Goal: Task Accomplishment & Management: Use online tool/utility

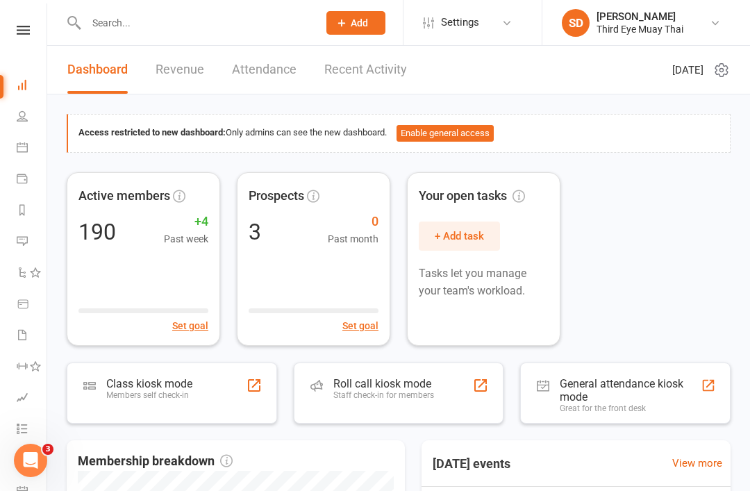
click at [118, 390] on div "Members self check-in" at bounding box center [149, 395] width 86 height 10
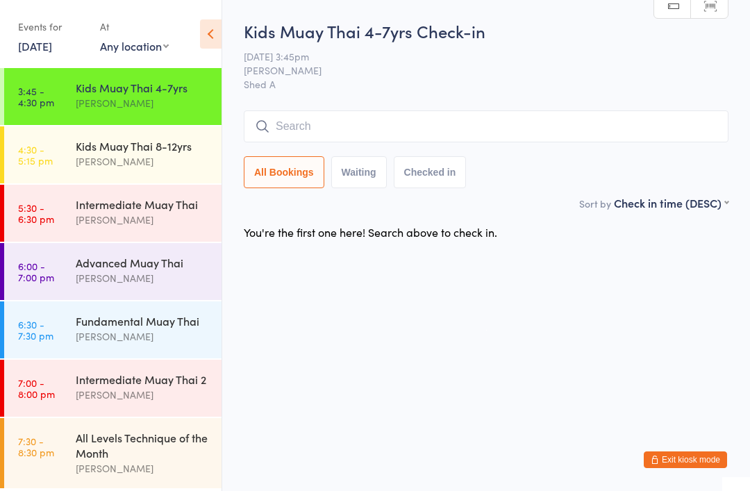
click at [297, 126] on input "search" at bounding box center [486, 126] width 485 height 32
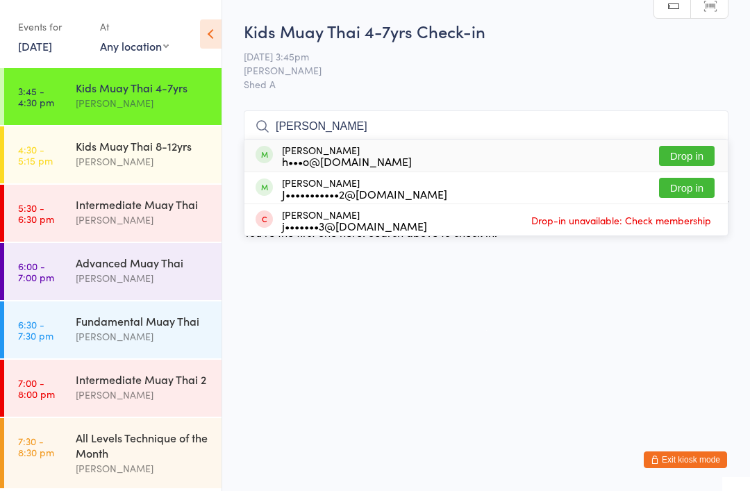
type input "Jesse"
click at [371, 158] on div "h•••o@insideoutwithkris.com.au" at bounding box center [347, 161] width 130 height 11
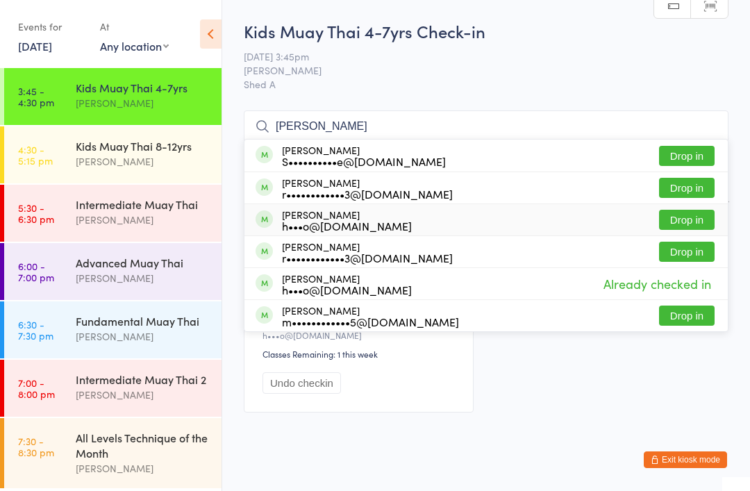
type input "Byrn"
click at [342, 217] on div "Lola Byrnes h•••o@insideoutwithkris.com.au" at bounding box center [347, 220] width 130 height 22
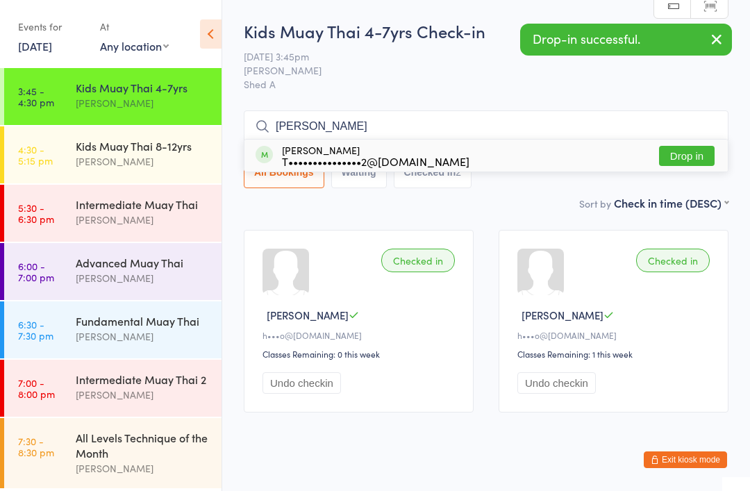
type input "Leah"
click at [324, 158] on div "T•••••••••••••••2@gmail.com" at bounding box center [376, 161] width 188 height 11
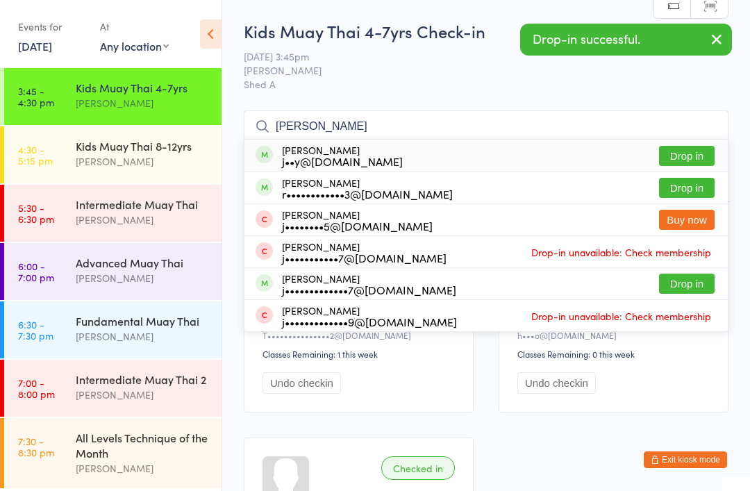
type input "Joey"
click at [326, 197] on div "r••••••••••••3@gmail.com" at bounding box center [367, 193] width 171 height 11
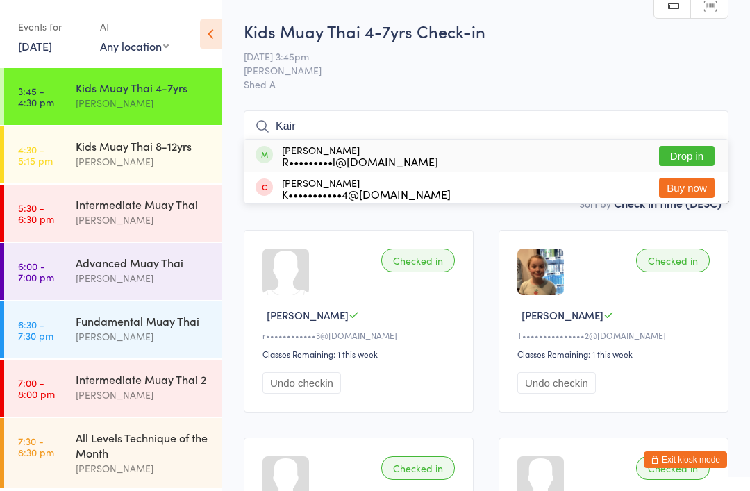
type input "Kair"
click at [339, 160] on div "R•••••••••l@hotmail.com" at bounding box center [360, 161] width 156 height 11
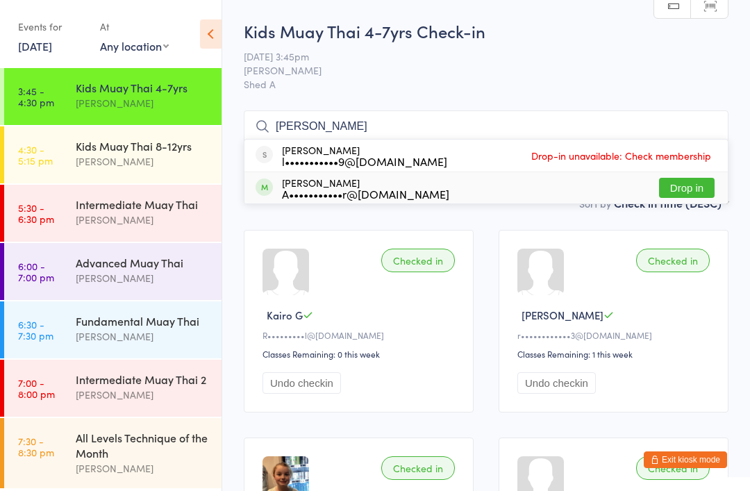
type input "Logan"
click at [356, 196] on div "A•••••••••••r@outlook.com" at bounding box center [365, 193] width 167 height 11
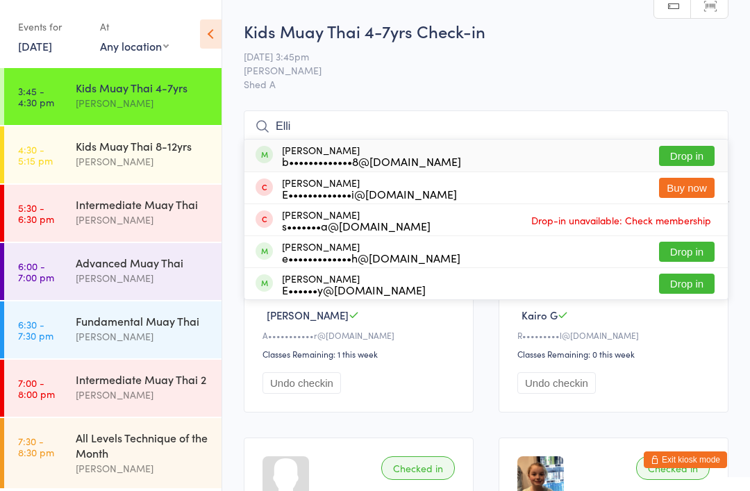
type input "Elli"
click at [340, 157] on div "b•••••••••••••8@gmail.com" at bounding box center [371, 161] width 179 height 11
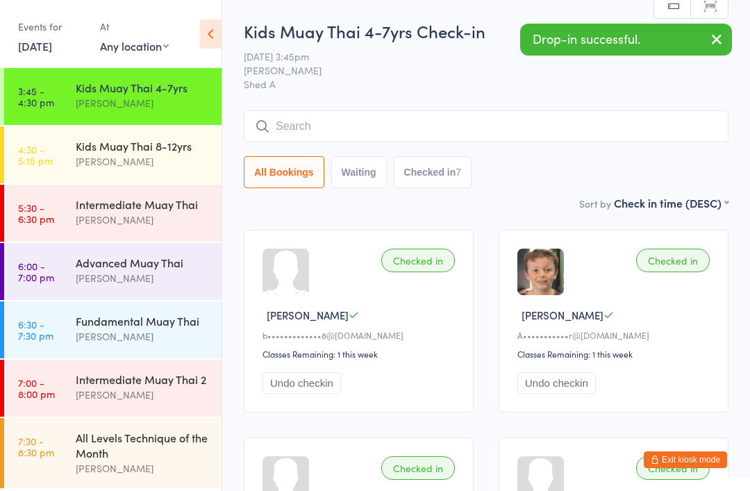
click at [707, 460] on button "Exit kiosk mode" at bounding box center [685, 459] width 83 height 17
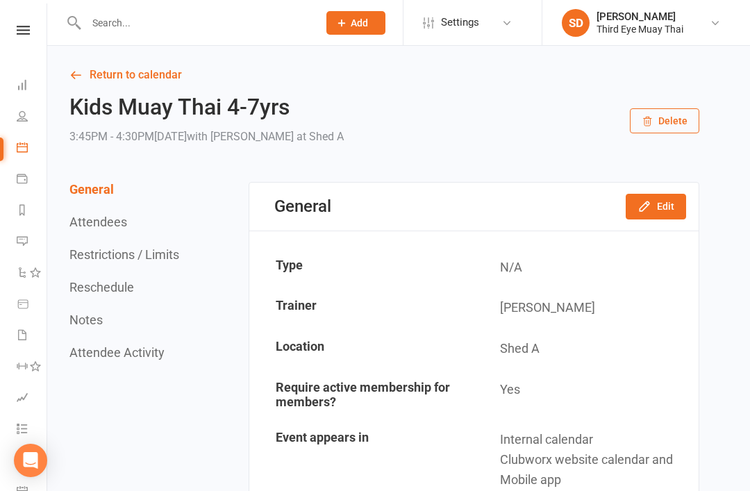
click at [114, 31] on input "text" at bounding box center [195, 22] width 226 height 19
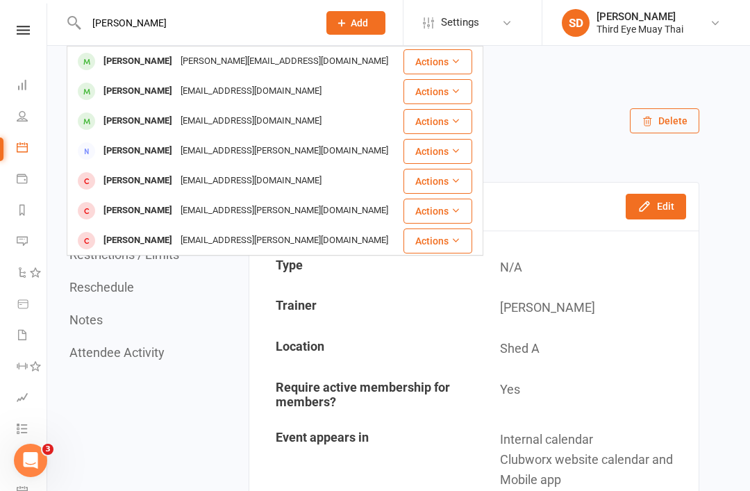
type input "Hannah"
click at [142, 94] on div "Hannah Black" at bounding box center [137, 91] width 77 height 20
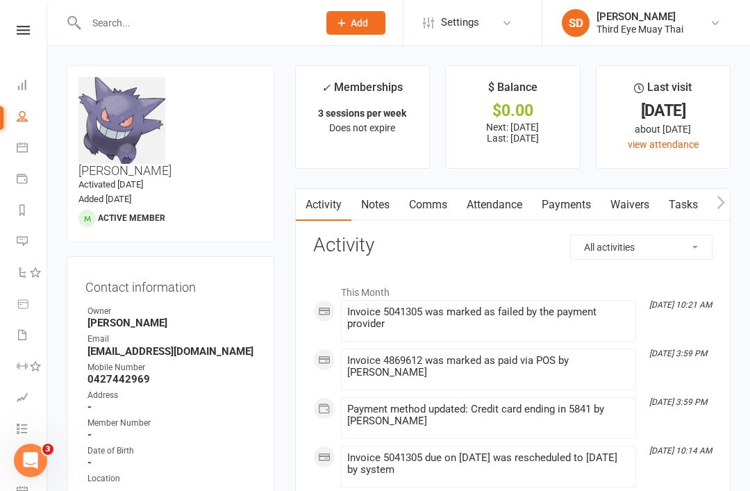
click at [543, 203] on link "Payments" at bounding box center [566, 205] width 69 height 32
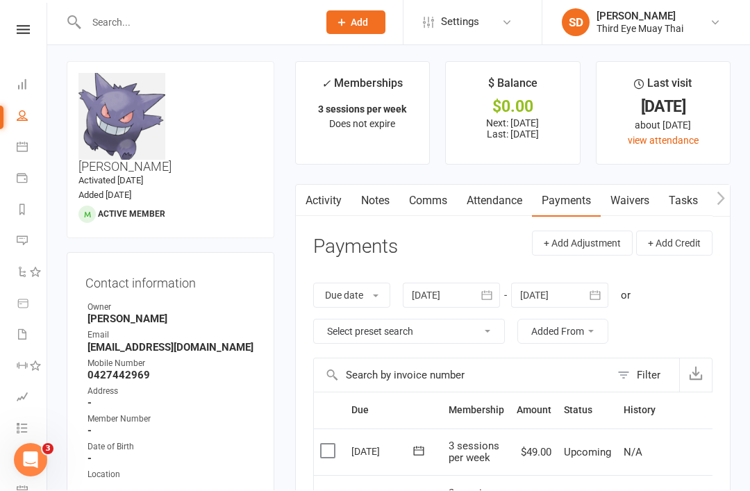
scroll to position [4, 0]
click at [22, 85] on icon at bounding box center [22, 84] width 11 height 11
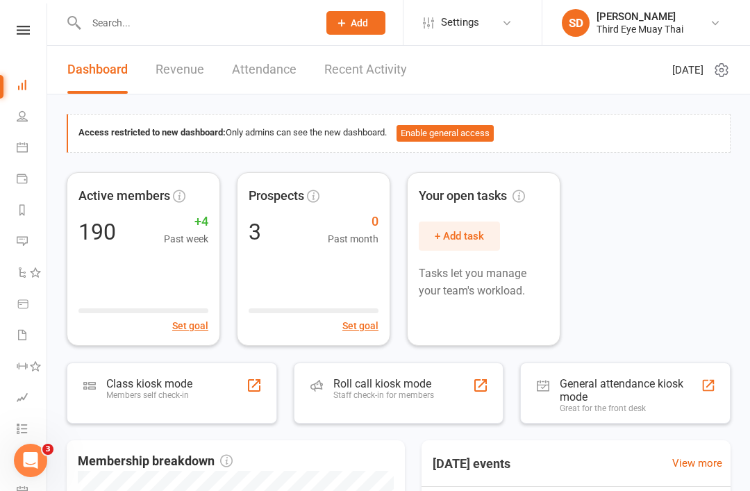
click at [172, 393] on div "Members self check-in" at bounding box center [149, 395] width 86 height 10
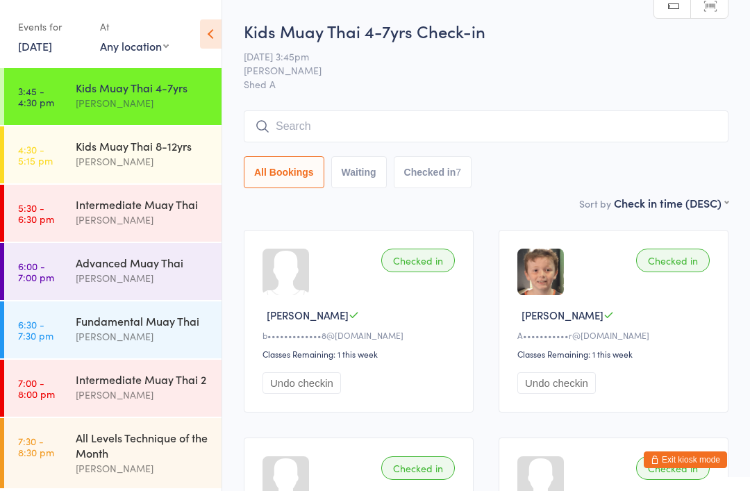
click at [64, 288] on link "6:00 - 7:00 pm Advanced Muay Thai Shae Dekel" at bounding box center [112, 271] width 217 height 57
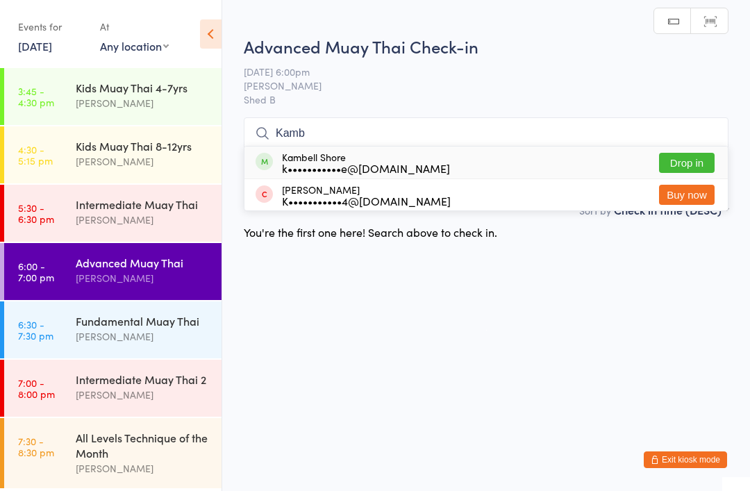
type input "Kamb"
click at [317, 163] on div "k•••••••••••e@gmail.com" at bounding box center [366, 168] width 168 height 11
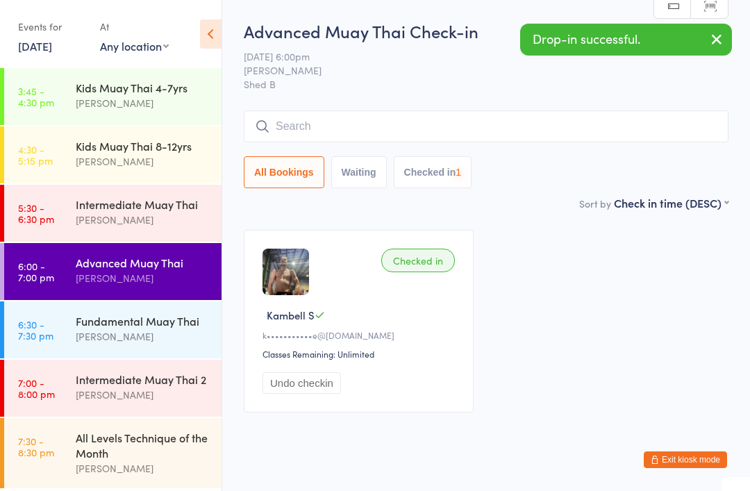
click at [169, 111] on div "[PERSON_NAME]" at bounding box center [143, 103] width 134 height 16
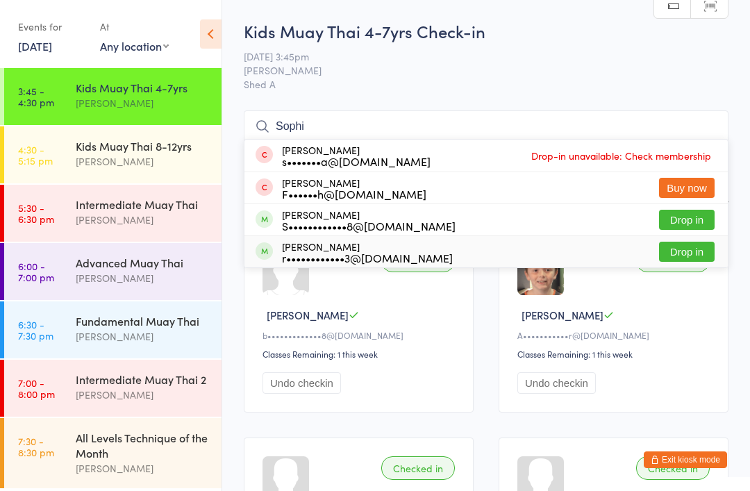
type input "Sophi"
click at [340, 254] on div "r••••••••••••3@gmail.com" at bounding box center [367, 257] width 171 height 11
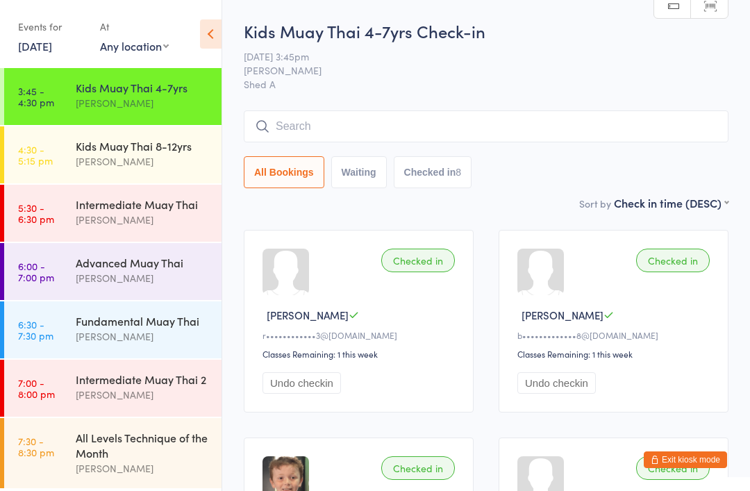
click at [172, 212] on div "Intermediate Muay Thai" at bounding box center [143, 204] width 134 height 15
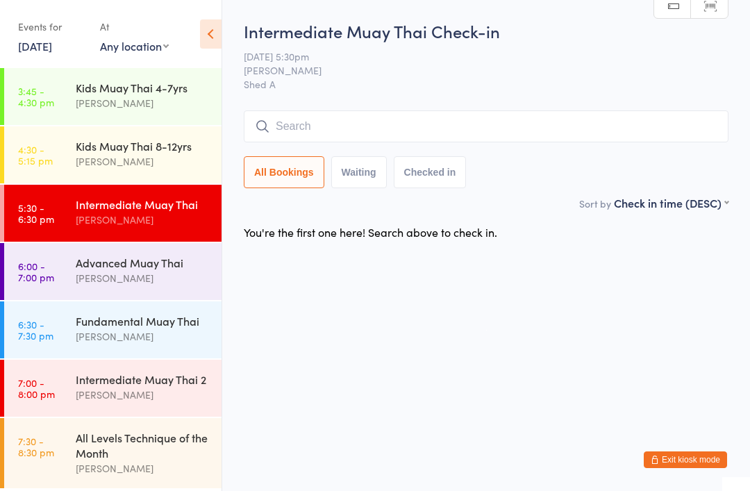
click at [708, 460] on button "Exit kiosk mode" at bounding box center [685, 459] width 83 height 17
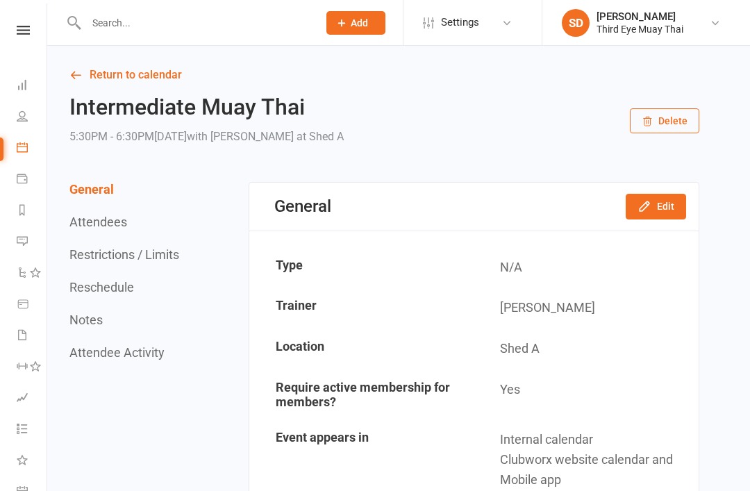
click at [202, 30] on input "text" at bounding box center [195, 22] width 226 height 19
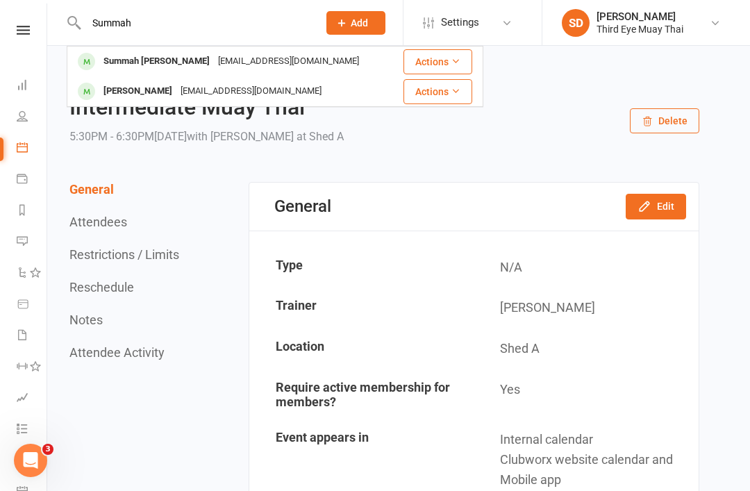
type input "Summah"
click at [126, 67] on div "Summah Sayers" at bounding box center [156, 61] width 115 height 20
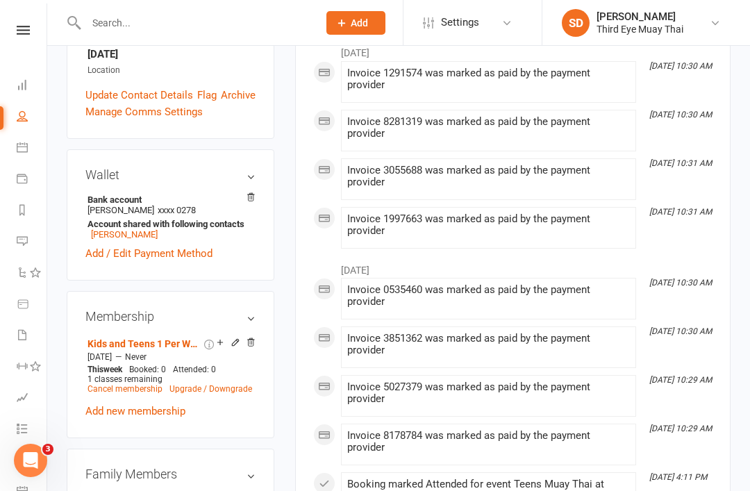
scroll to position [435, 0]
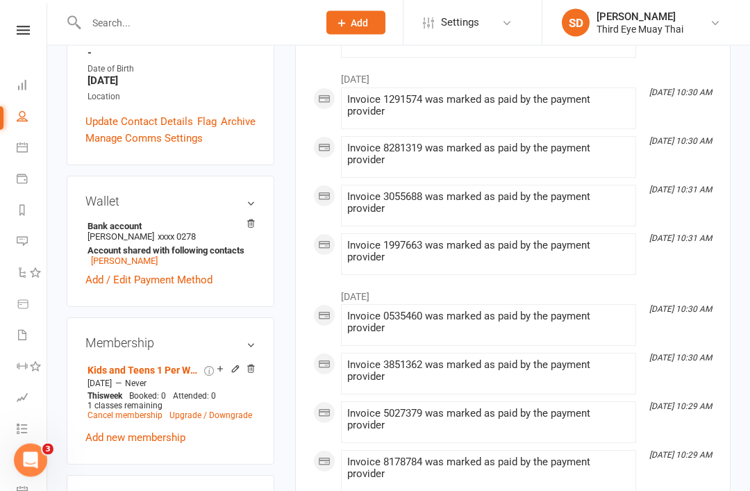
click at [108, 411] on link "Cancel membership" at bounding box center [125, 416] width 75 height 10
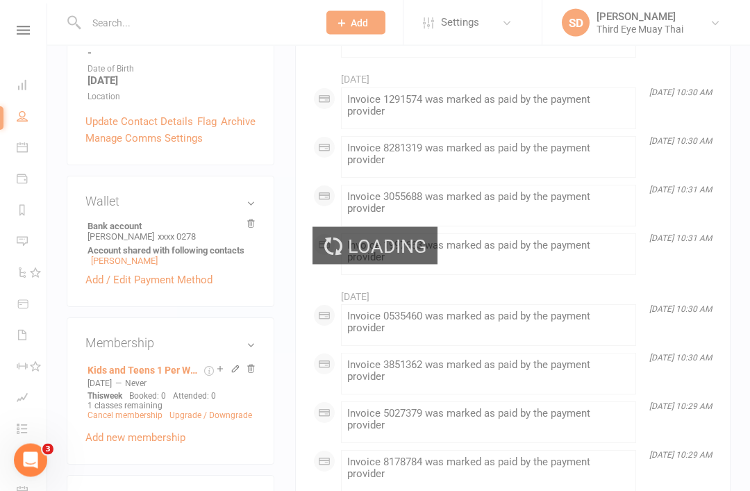
scroll to position [381, 0]
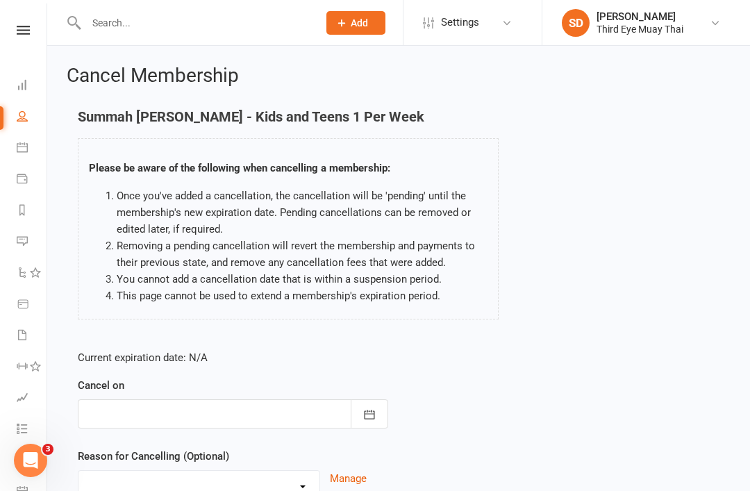
click at [236, 417] on div at bounding box center [233, 413] width 310 height 29
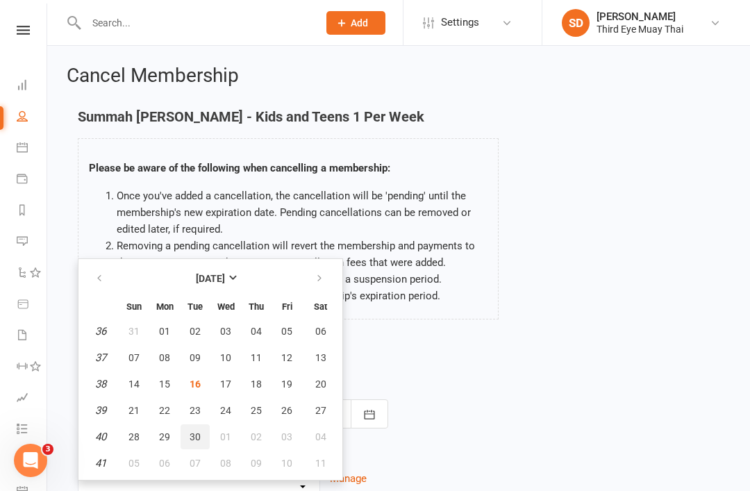
click at [201, 426] on button "30" at bounding box center [195, 436] width 29 height 25
type input "30 Sep 2025"
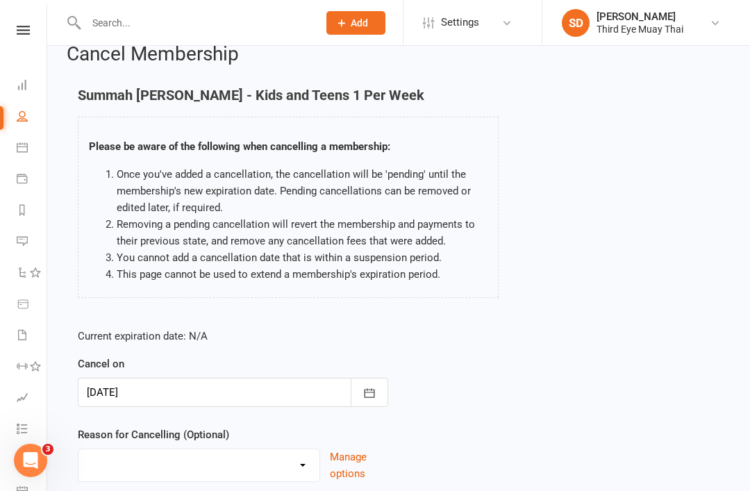
scroll to position [59, 0]
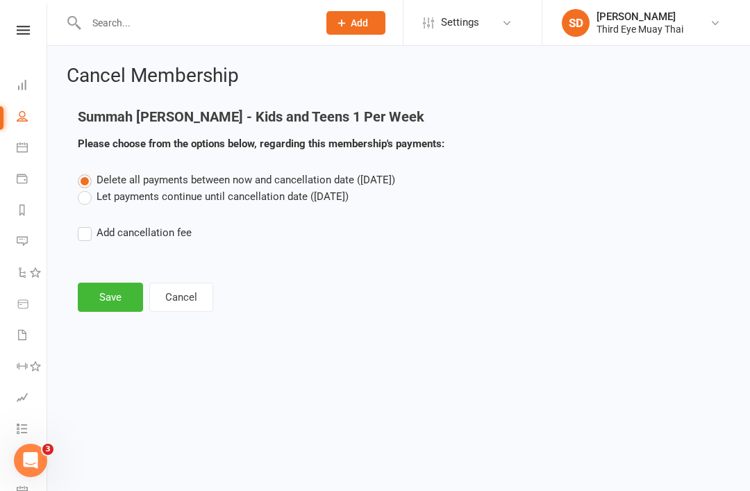
click at [244, 197] on label "Let payments continue until cancellation date (Sep 30, 2025)" at bounding box center [213, 196] width 271 height 17
click at [87, 188] on input "Let payments continue until cancellation date (Sep 30, 2025)" at bounding box center [82, 188] width 9 height 0
click at [125, 301] on button "Save" at bounding box center [110, 297] width 65 height 29
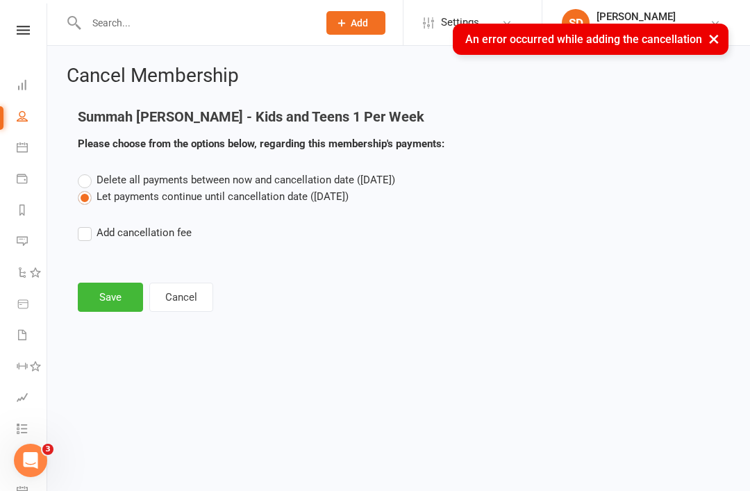
click at [120, 290] on button "Save" at bounding box center [110, 297] width 65 height 29
click at [122, 306] on button "Save" at bounding box center [110, 297] width 65 height 29
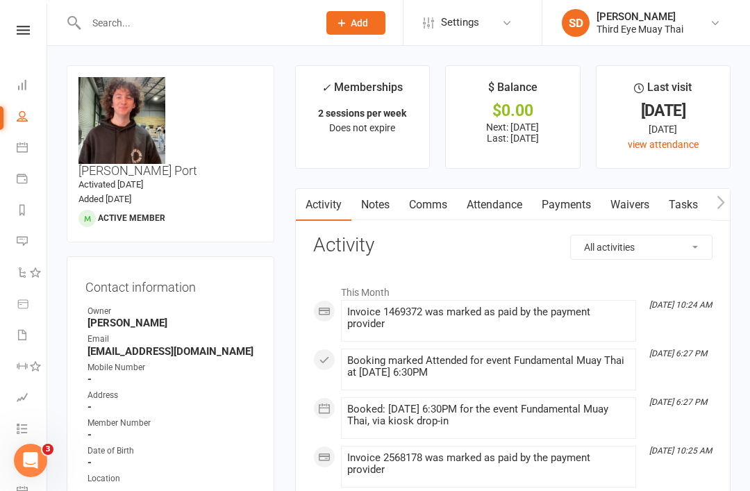
click at [157, 32] on input "text" at bounding box center [195, 22] width 226 height 19
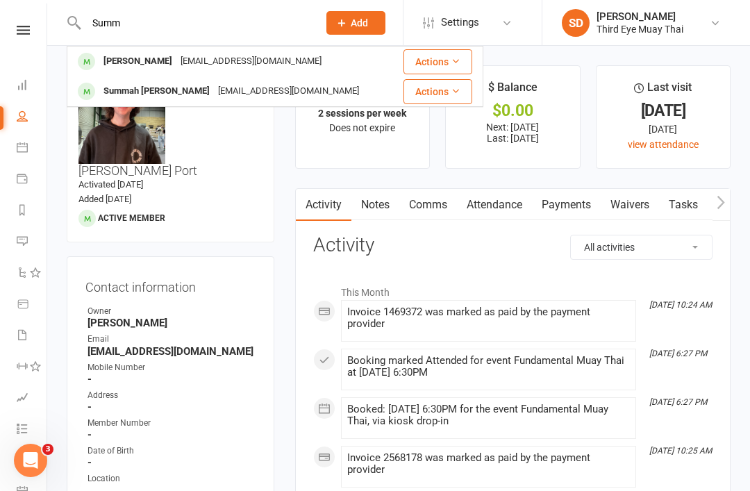
type input "Summ"
click at [214, 83] on div "ssnoodles@hotmail.com" at bounding box center [288, 91] width 149 height 20
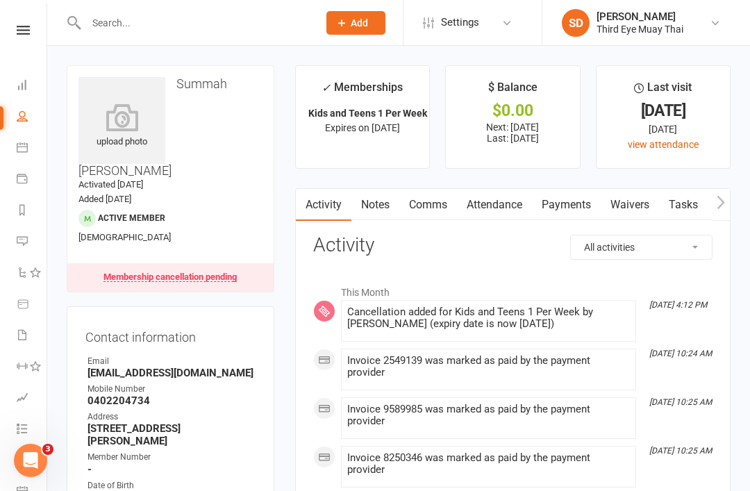
click at [199, 31] on input "text" at bounding box center [195, 22] width 226 height 19
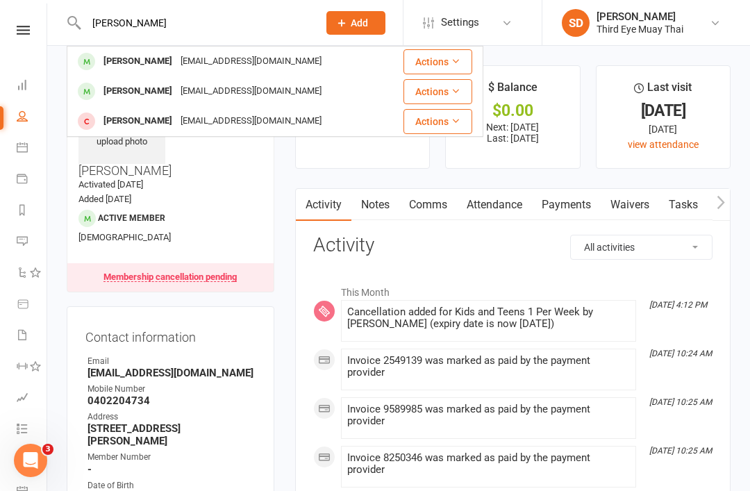
type input "Jesse"
click at [216, 59] on div "JTDEVEREUX112@OUTLOOK.COM" at bounding box center [250, 61] width 149 height 20
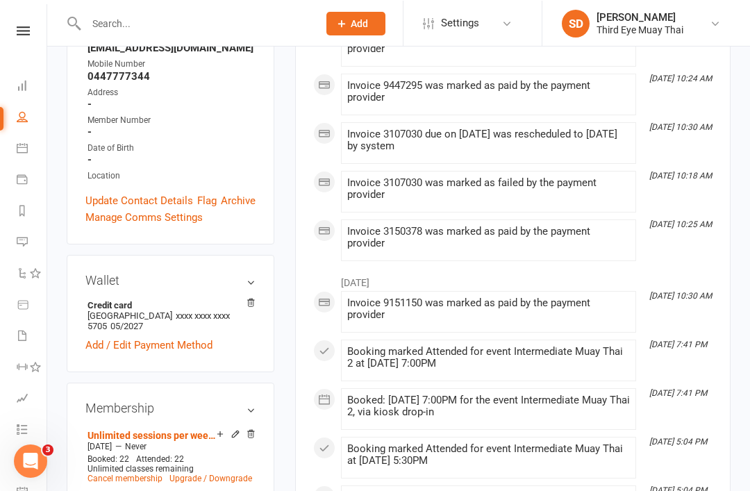
scroll to position [275, 0]
click at [123, 474] on link "Cancel membership" at bounding box center [125, 479] width 75 height 10
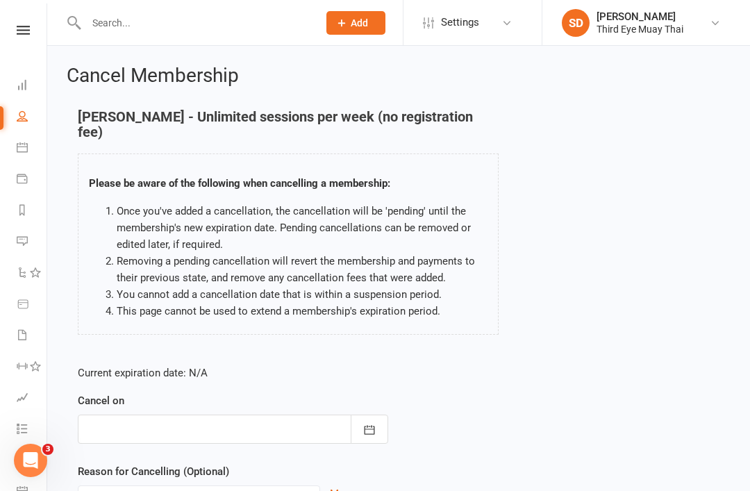
click at [229, 429] on div at bounding box center [233, 429] width 310 height 29
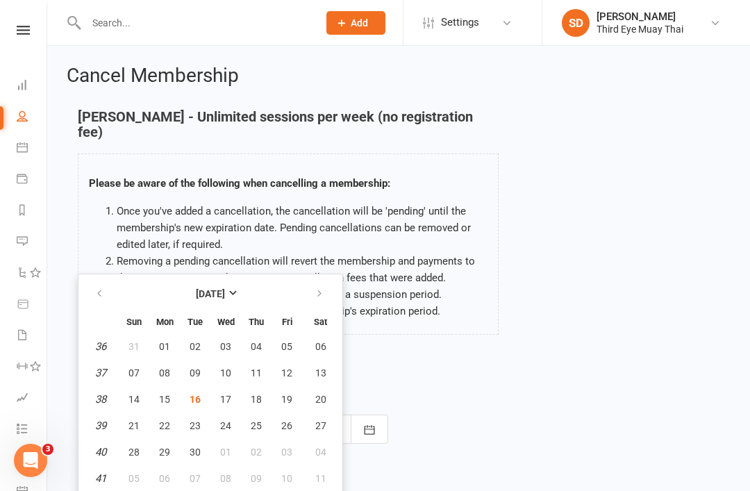
click at [200, 447] on span "30" at bounding box center [195, 452] width 11 height 11
type input "30 Sep 2025"
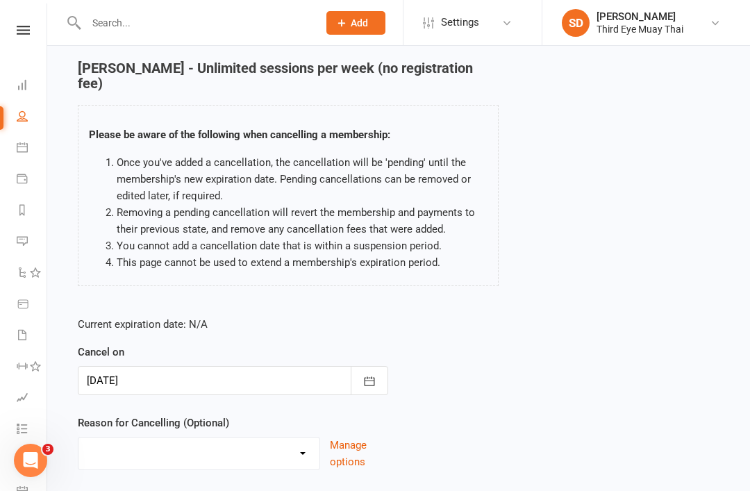
scroll to position [72, 0]
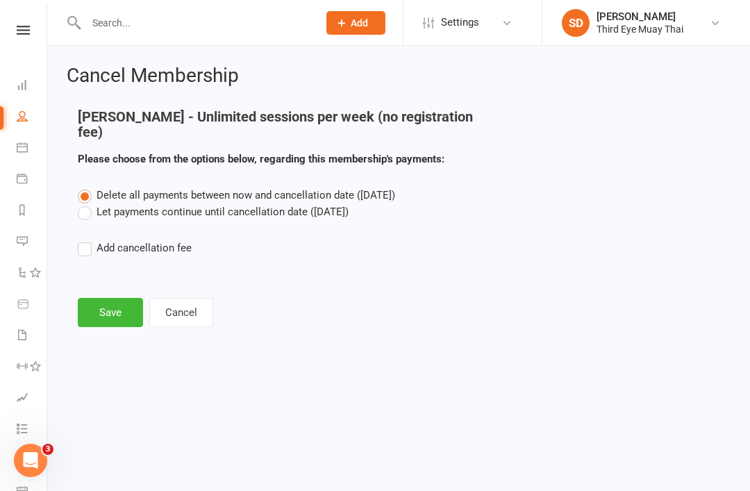
scroll to position [0, 0]
click at [183, 217] on label "Let payments continue until cancellation date (Sep 30, 2025)" at bounding box center [213, 212] width 271 height 17
click at [87, 204] on input "Let payments continue until cancellation date (Sep 30, 2025)" at bounding box center [82, 204] width 9 height 0
click at [133, 313] on button "Save" at bounding box center [110, 312] width 65 height 29
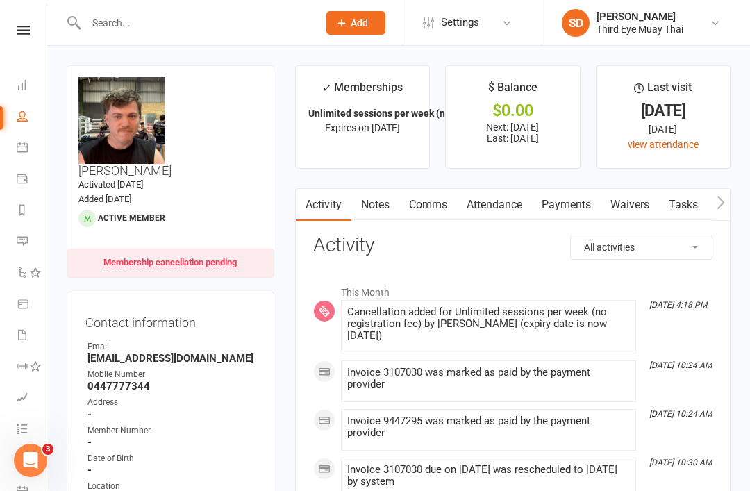
click at [110, 28] on input "text" at bounding box center [195, 22] width 226 height 19
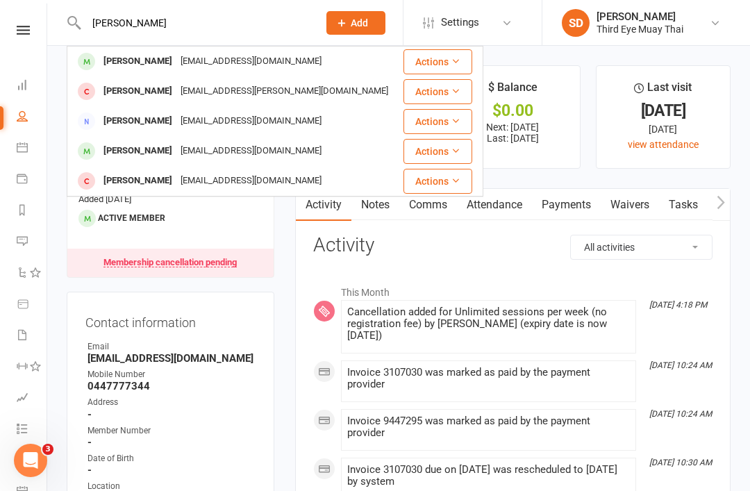
type input "Hugh"
click at [119, 65] on div "Hugh Hunter" at bounding box center [137, 61] width 77 height 20
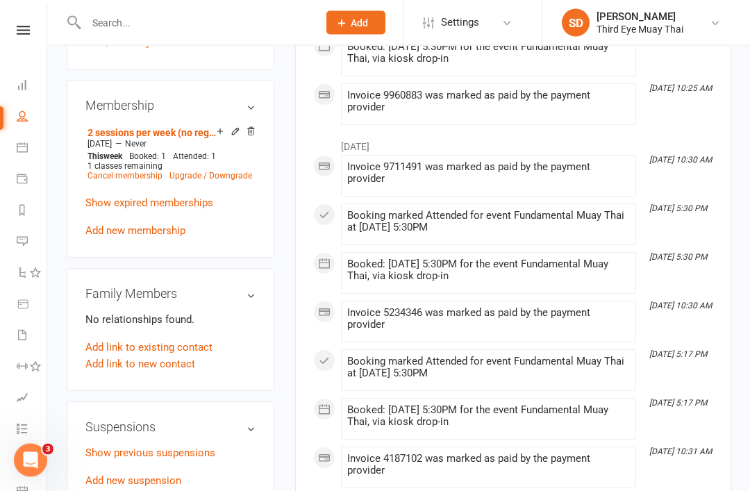
scroll to position [606, 0]
click at [153, 474] on link "Add new suspension" at bounding box center [133, 480] width 96 height 13
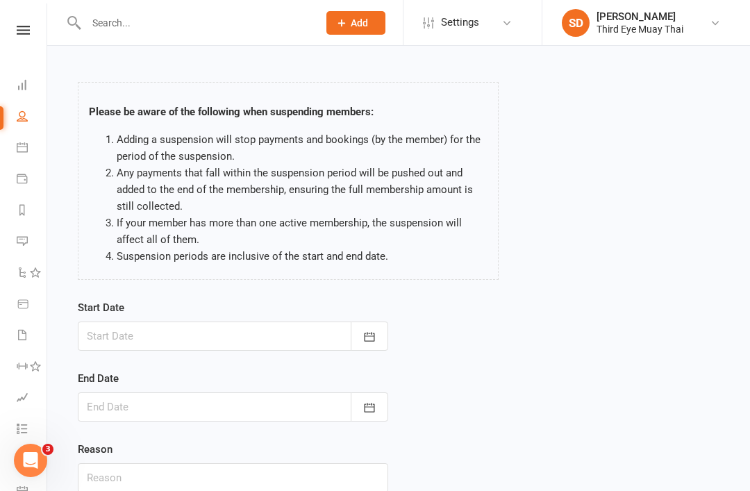
scroll to position [52, 0]
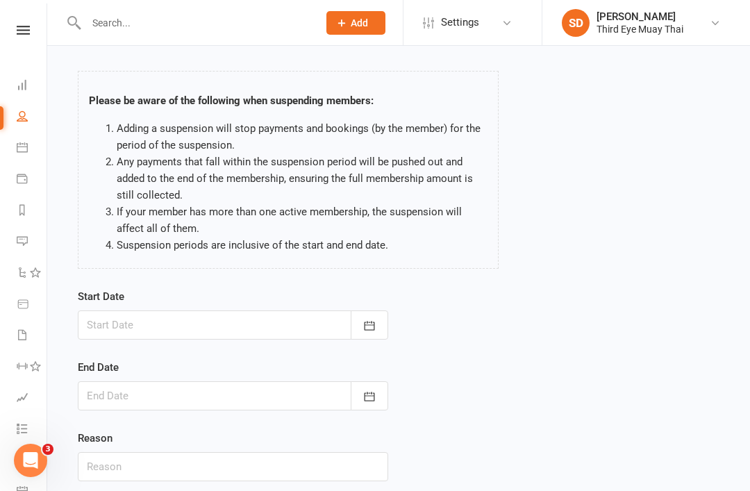
click at [251, 320] on div at bounding box center [233, 324] width 310 height 29
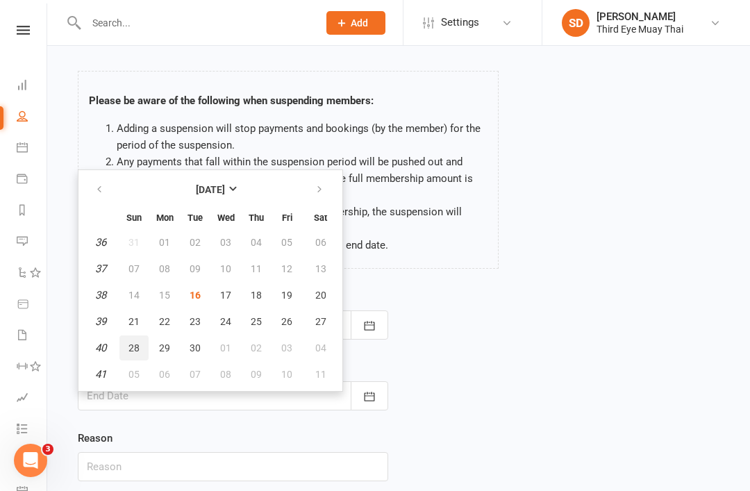
click at [142, 346] on button "28" at bounding box center [133, 347] width 29 height 25
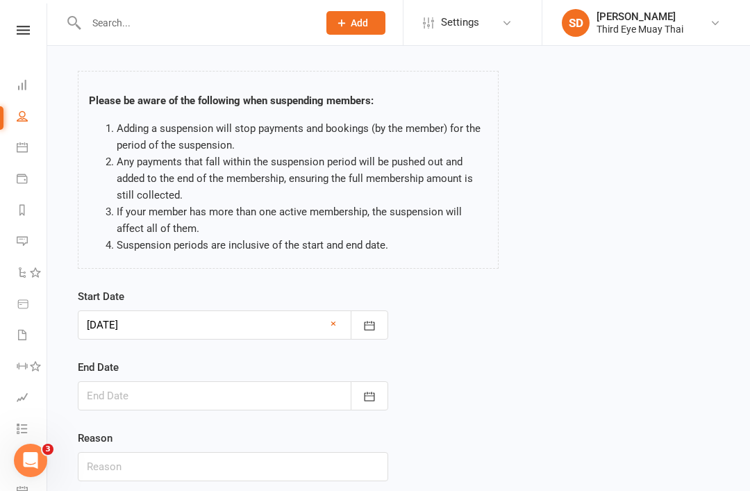
click at [212, 395] on div at bounding box center [233, 395] width 310 height 29
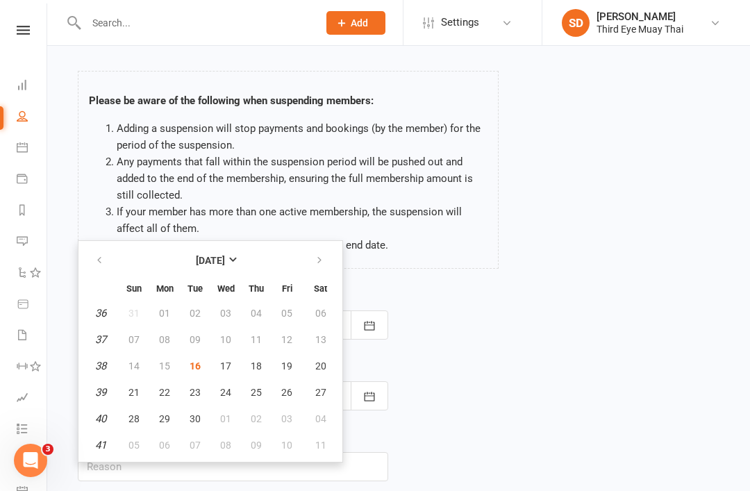
click at [396, 290] on div "Start Date 28 Sep 2025 September 2025 Sun Mon Tue Wed Thu Fri Sat 36 31 01 02 0…" at bounding box center [232, 394] width 331 height 213
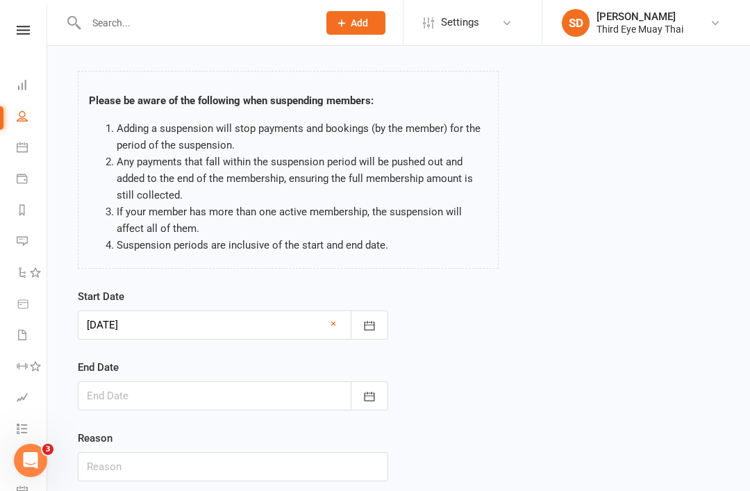
click at [270, 332] on div at bounding box center [233, 324] width 310 height 29
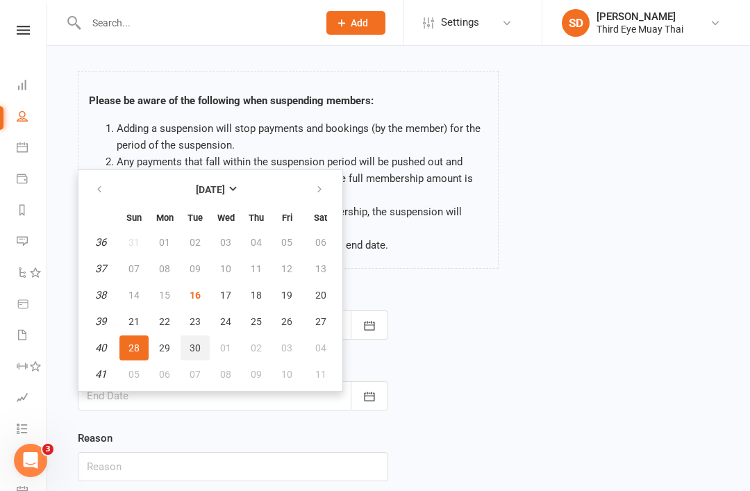
click at [204, 349] on button "30" at bounding box center [195, 347] width 29 height 25
type input "30 Sep 2025"
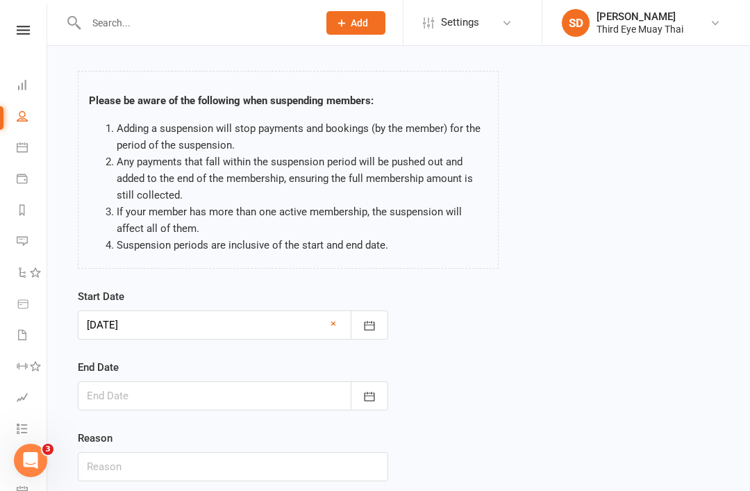
click at [224, 396] on div at bounding box center [233, 395] width 310 height 29
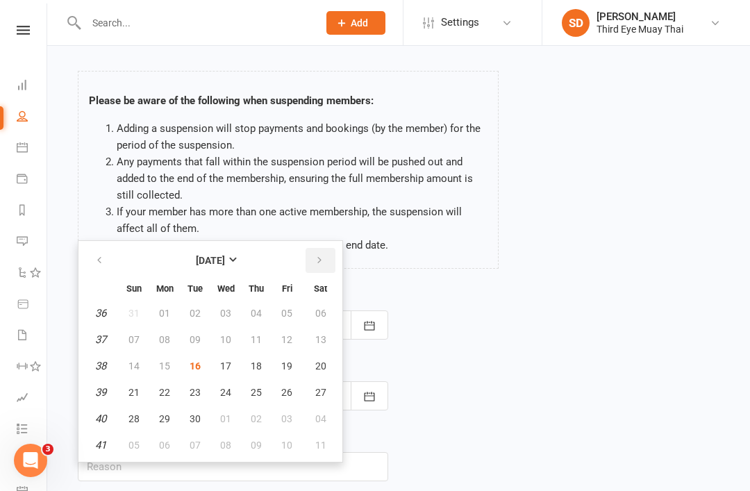
click at [321, 255] on icon "button" at bounding box center [320, 260] width 10 height 11
click at [147, 329] on button "05" at bounding box center [133, 339] width 29 height 25
type input "05 Oct 2025"
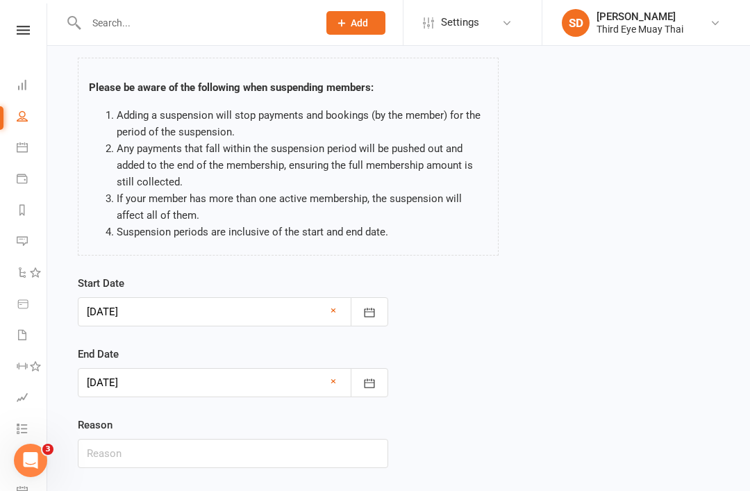
scroll to position [67, 0]
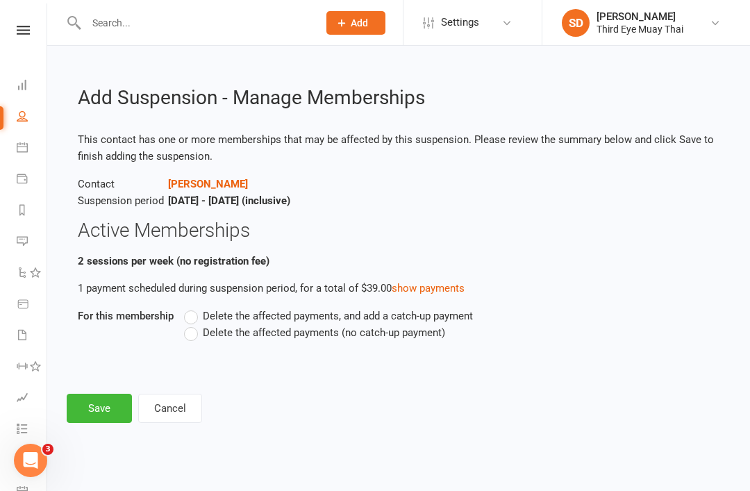
click at [206, 330] on span "Delete the affected payments (no catch-up payment)" at bounding box center [324, 331] width 242 height 15
click at [193, 324] on input "Delete the affected payments (no catch-up payment)" at bounding box center [188, 324] width 9 height 0
click at [179, 415] on button "Cancel" at bounding box center [170, 408] width 64 height 29
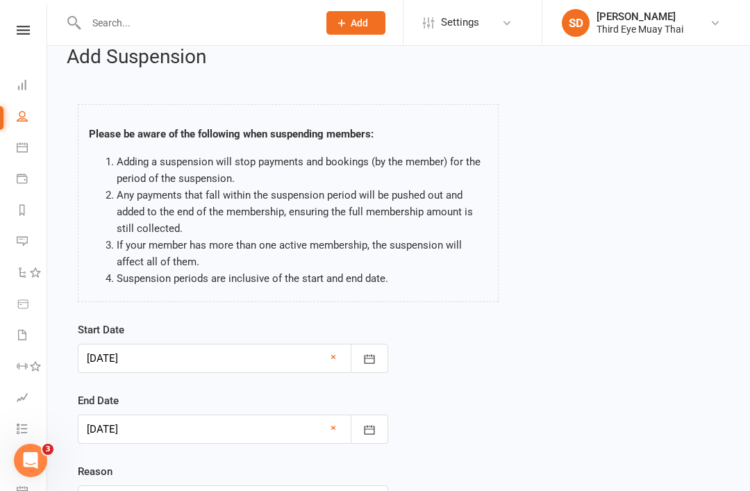
scroll to position [16, 0]
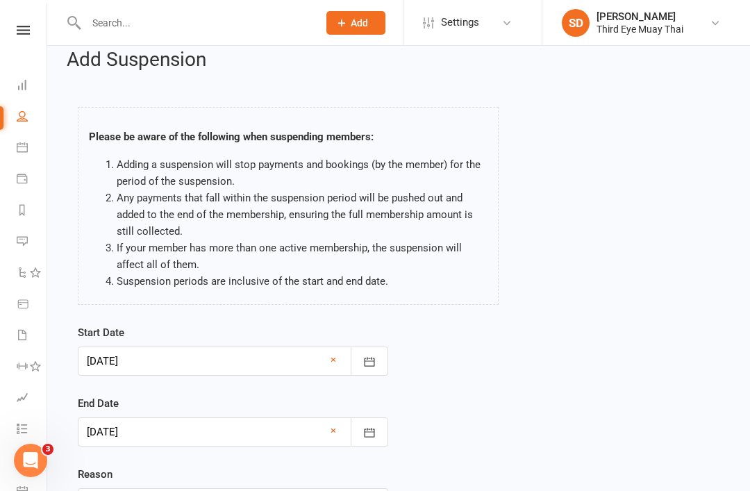
click at [233, 368] on div at bounding box center [233, 361] width 310 height 29
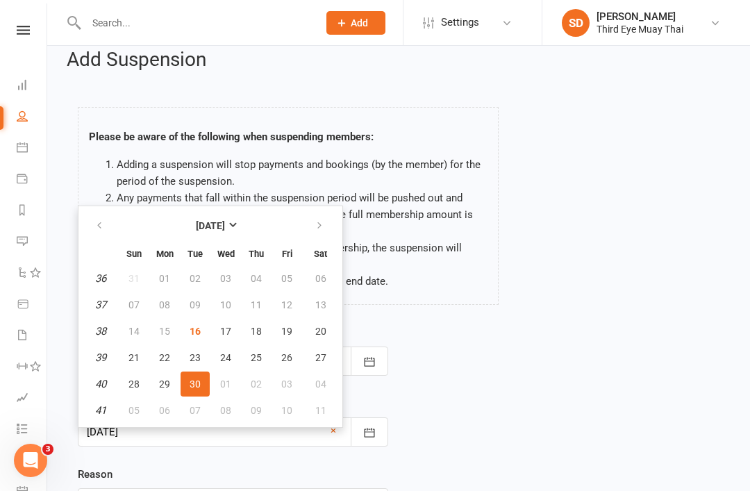
click at [181, 388] on button "30" at bounding box center [195, 384] width 29 height 25
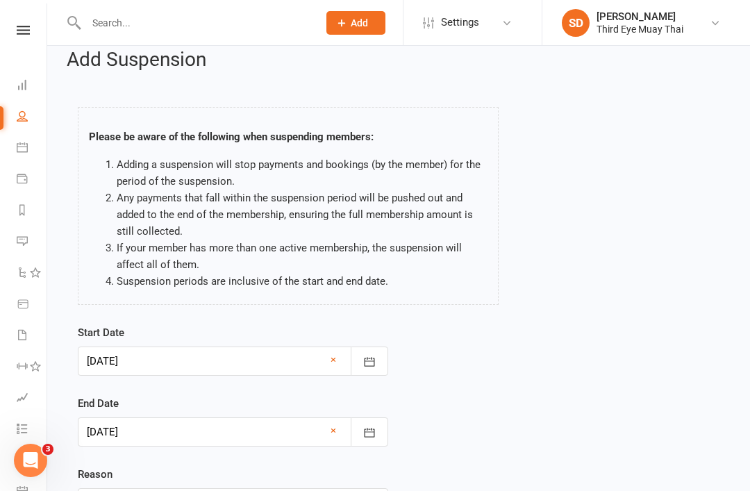
click at [237, 373] on div at bounding box center [233, 361] width 310 height 29
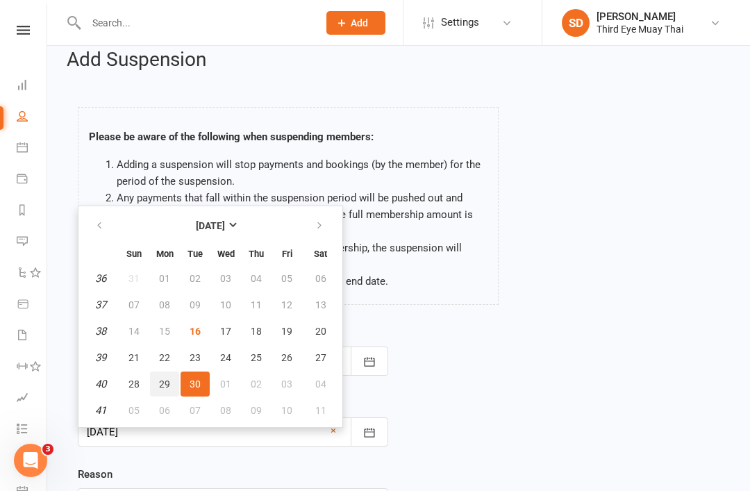
click at [165, 376] on button "29" at bounding box center [164, 384] width 29 height 25
type input "29 Sep 2025"
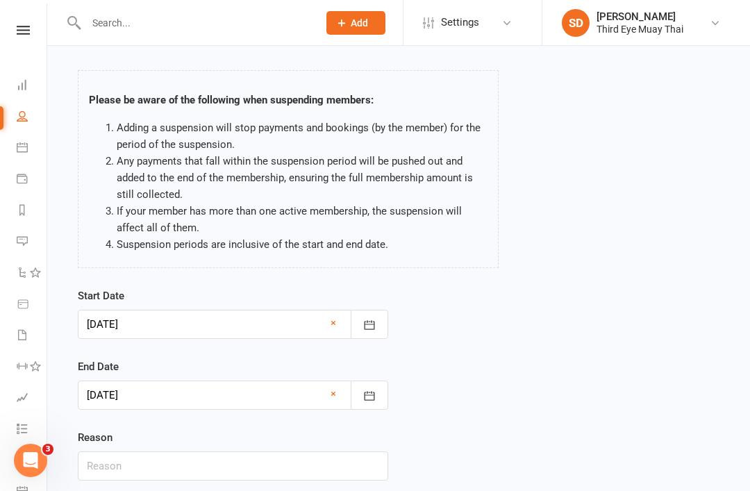
scroll to position [58, 0]
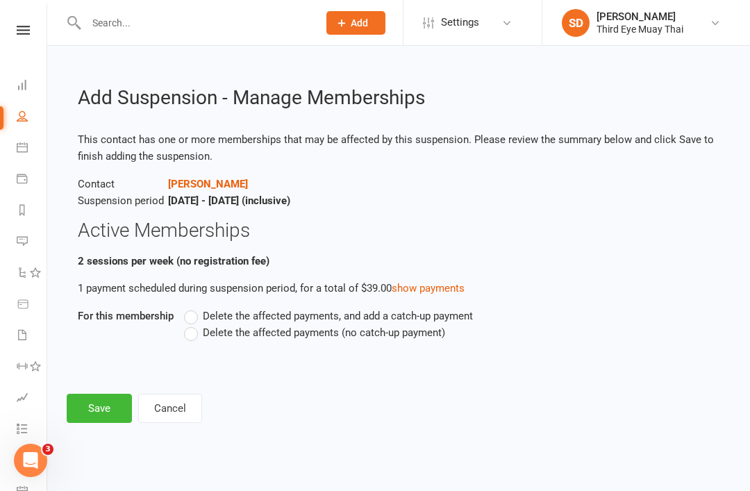
scroll to position [0, 0]
click at [210, 328] on span "Delete the affected payments (no catch-up payment)" at bounding box center [324, 331] width 242 height 15
click at [193, 324] on input "Delete the affected payments (no catch-up payment)" at bounding box center [188, 324] width 9 height 0
click at [109, 412] on button "Save" at bounding box center [99, 408] width 65 height 29
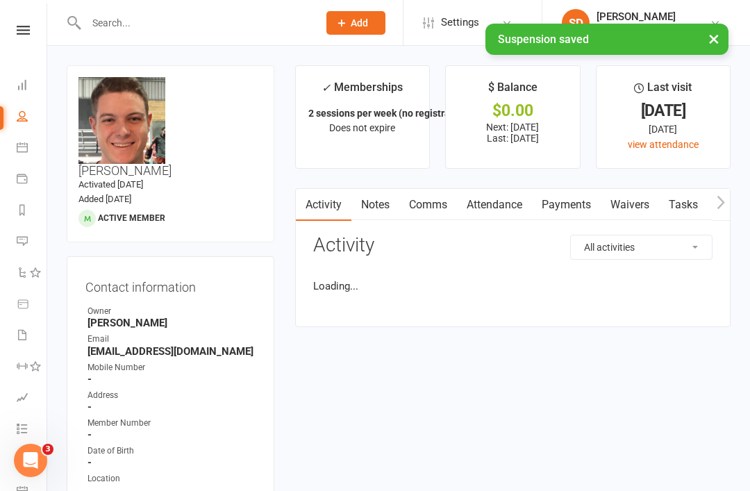
click at [264, 24] on input "text" at bounding box center [195, 22] width 226 height 19
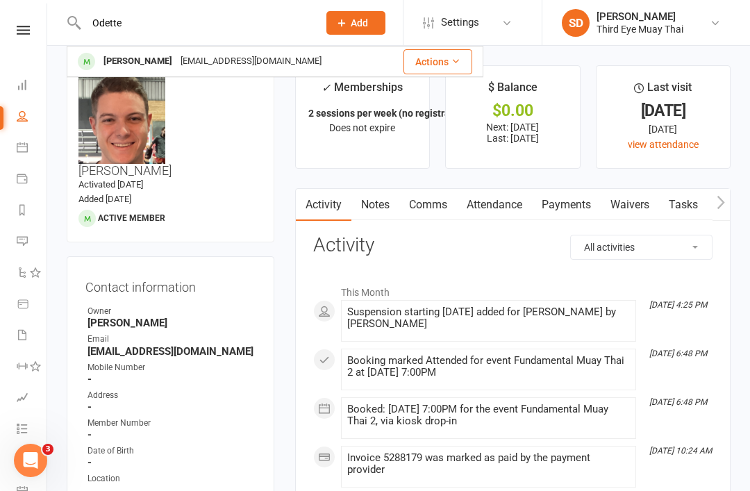
type input "Odette"
click at [102, 65] on div "Odette James" at bounding box center [137, 61] width 77 height 20
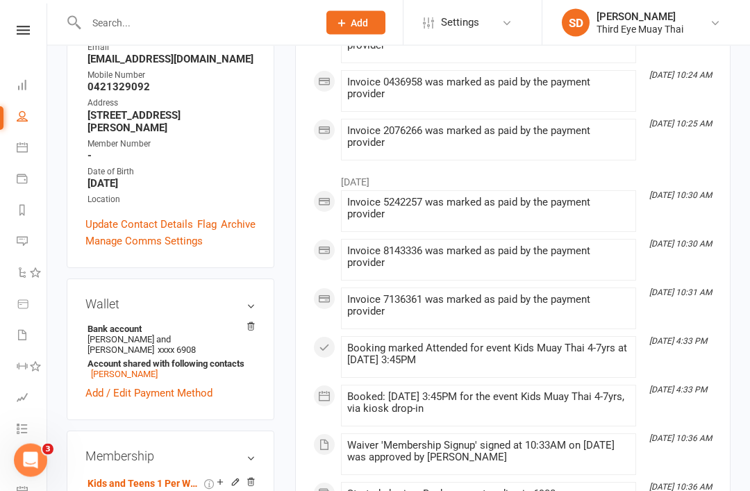
scroll to position [279, 0]
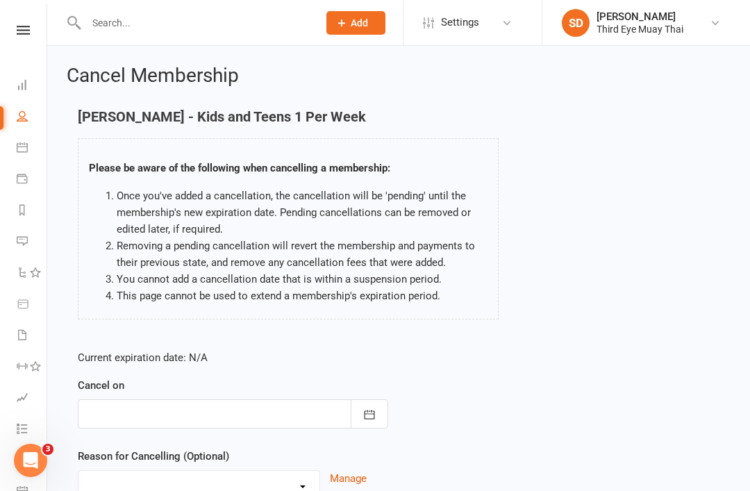
click at [226, 411] on div at bounding box center [233, 413] width 310 height 29
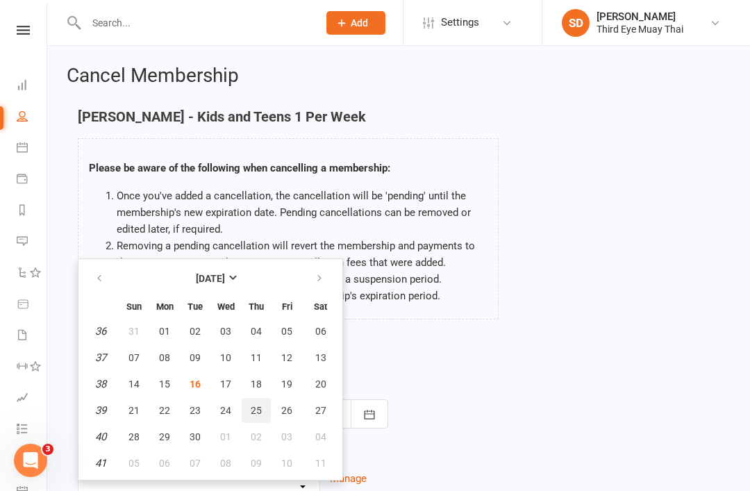
click at [255, 410] on span "25" at bounding box center [256, 410] width 11 height 11
type input "25 Sep 2025"
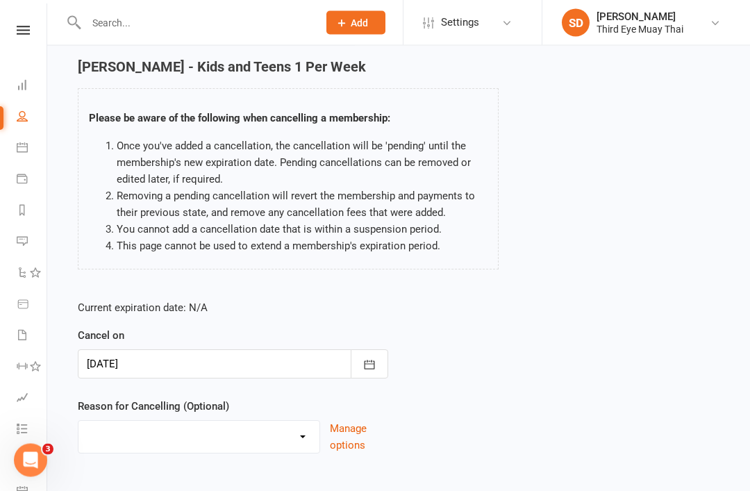
scroll to position [51, 0]
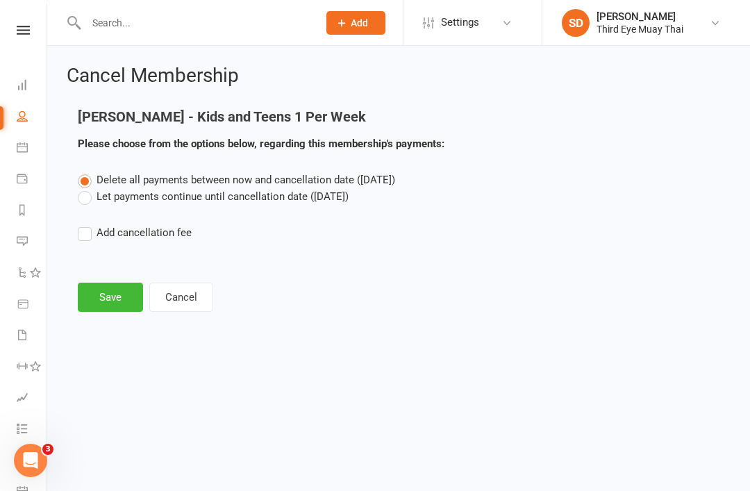
click at [246, 192] on label "Let payments continue until cancellation date (Sep 25, 2025)" at bounding box center [213, 196] width 271 height 17
click at [87, 188] on input "Let payments continue until cancellation date (Sep 25, 2025)" at bounding box center [82, 188] width 9 height 0
click at [139, 295] on button "Save" at bounding box center [110, 297] width 65 height 29
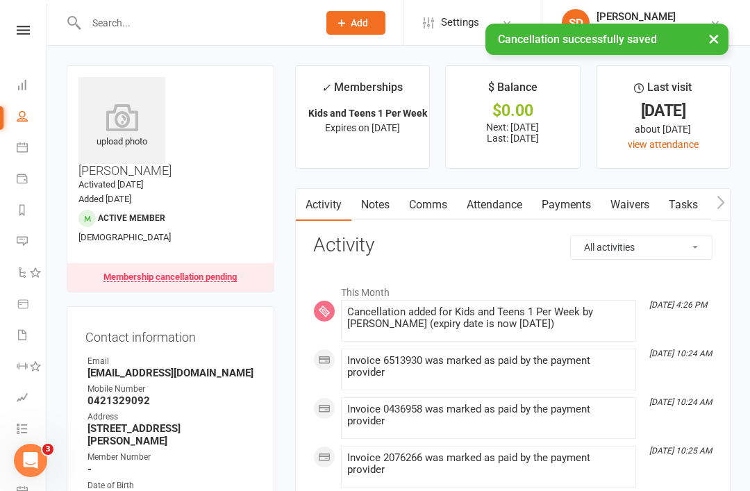
click at [22, 94] on link "Dashboard" at bounding box center [32, 86] width 31 height 31
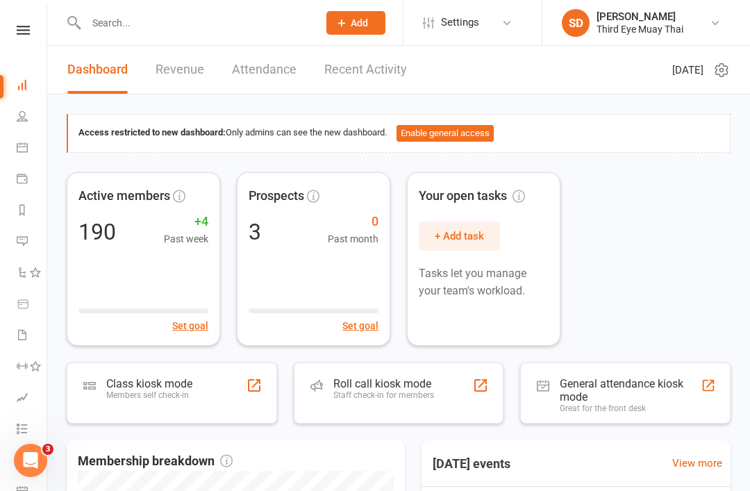
click at [189, 23] on input "text" at bounding box center [195, 22] width 226 height 19
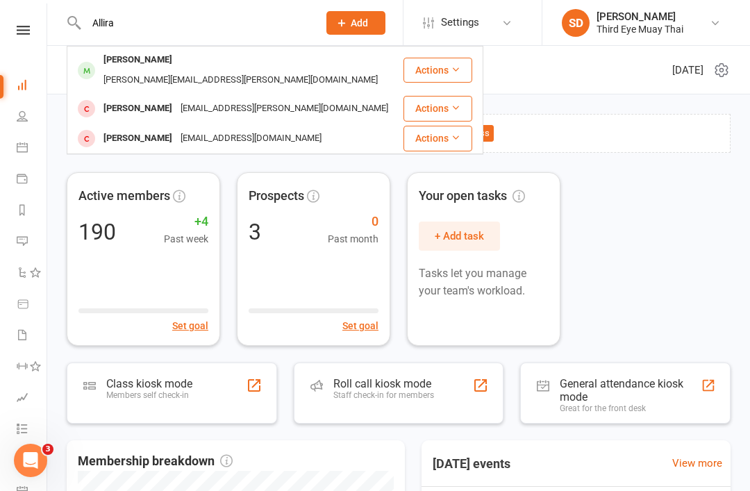
type input "Allira"
click at [174, 70] on div "alison.l.markey@det.nsw.edu.au" at bounding box center [240, 80] width 283 height 20
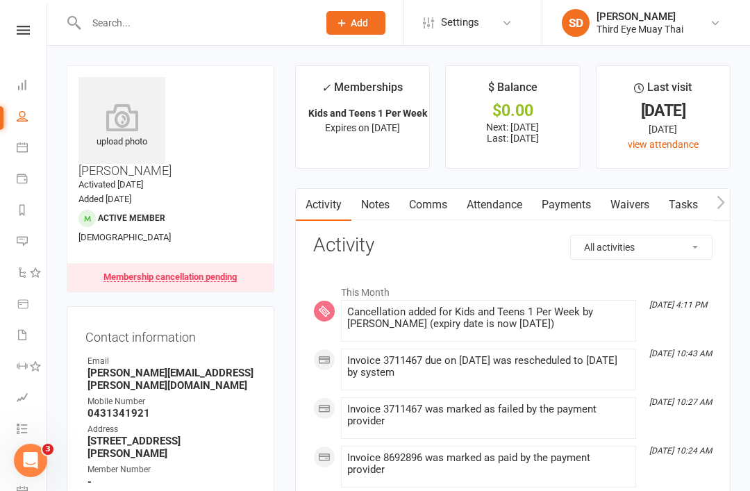
click at [322, 8] on div "Prospect Member Non-attending contact Class / event Appointment Task Membership…" at bounding box center [355, 22] width 94 height 45
click at [90, 30] on input "text" at bounding box center [195, 22] width 226 height 19
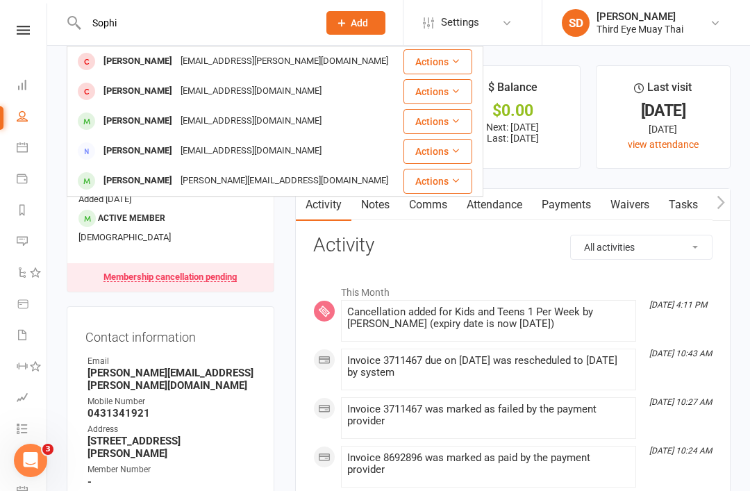
type input "Sophi"
click at [137, 184] on div "Sophie Byrne" at bounding box center [137, 181] width 77 height 20
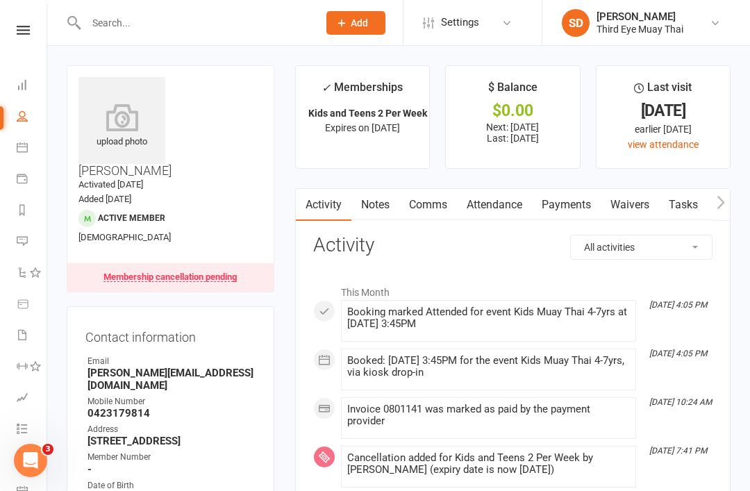
click at [333, 2] on div "Prospect Member Non-attending contact Class / event Appointment Task Membership…" at bounding box center [355, 22] width 94 height 45
click at [97, 31] on input "text" at bounding box center [195, 22] width 226 height 19
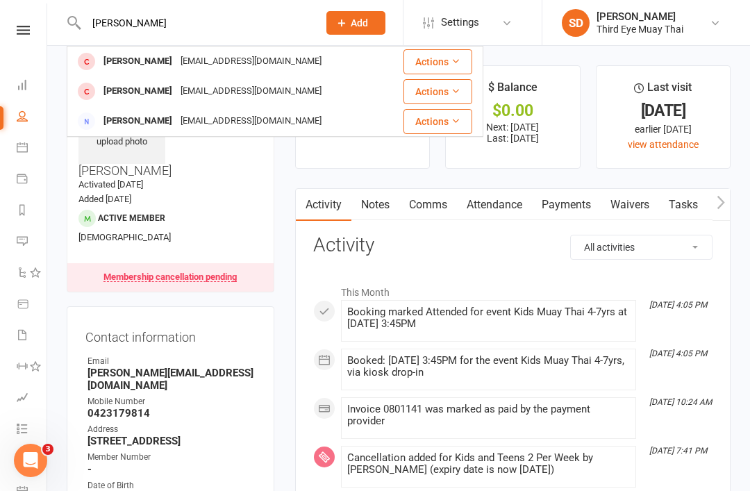
type input "Greg"
click at [24, 92] on link "Dashboard" at bounding box center [32, 86] width 31 height 31
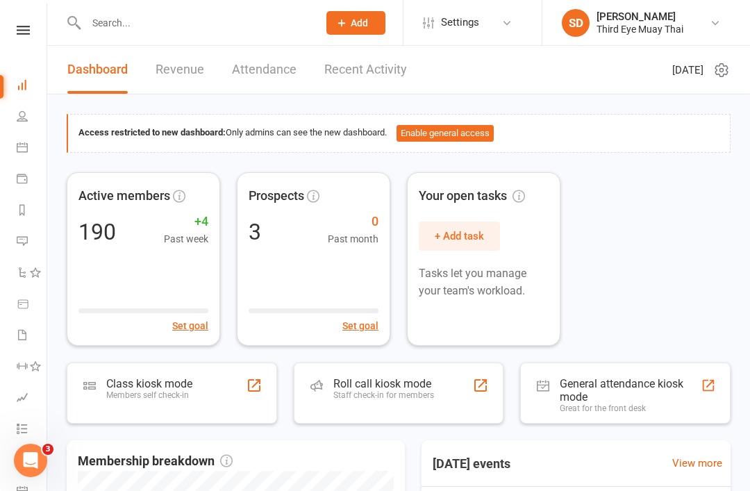
click at [163, 404] on div "Class kiosk mode Members self check-in" at bounding box center [149, 395] width 86 height 36
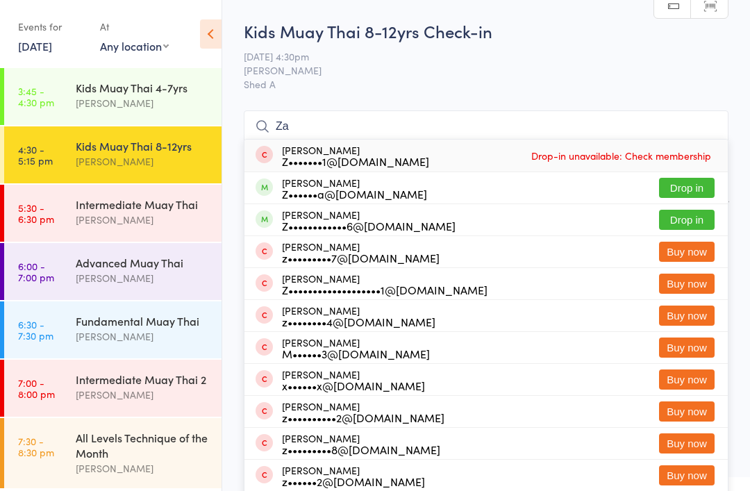
type input "Z"
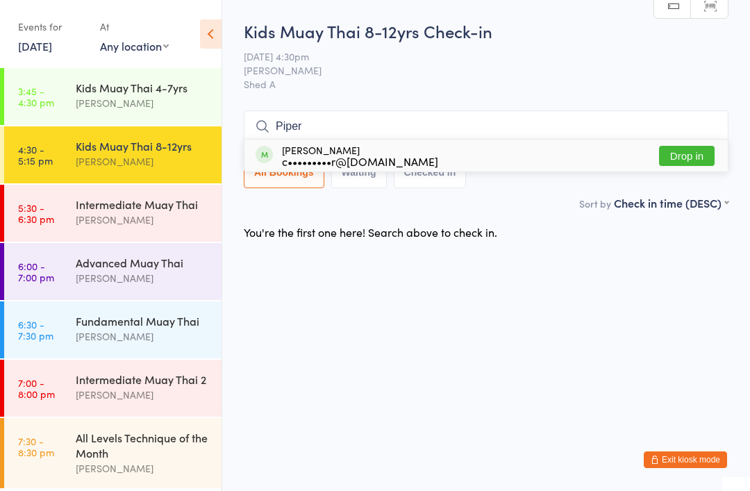
type input "Piper"
click at [308, 143] on div "[PERSON_NAME] c•••••••••r@[DOMAIN_NAME] Drop in" at bounding box center [485, 156] width 483 height 32
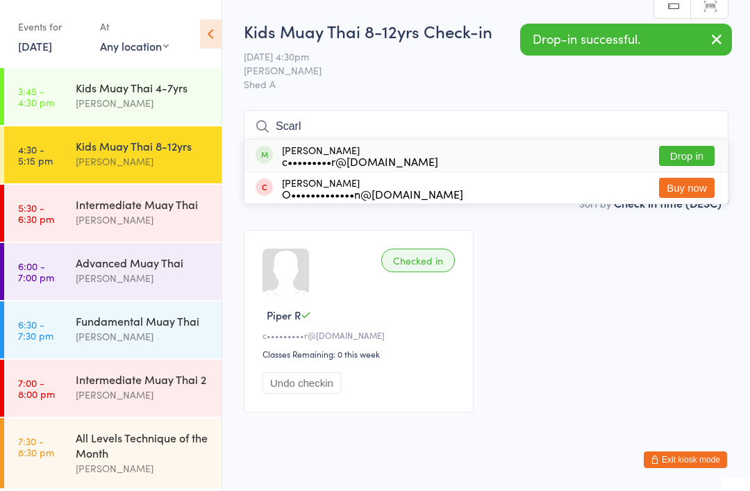
type input "Scarl"
click at [334, 150] on div "Scarlett Robson c•••••••••r@hotmail.com" at bounding box center [360, 155] width 156 height 22
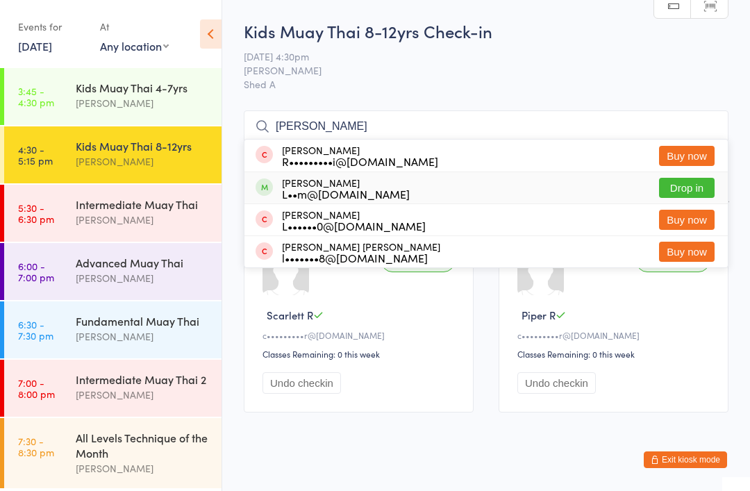
type input "Lew"
click at [324, 188] on div "L••m@sinnotts.com" at bounding box center [346, 193] width 128 height 11
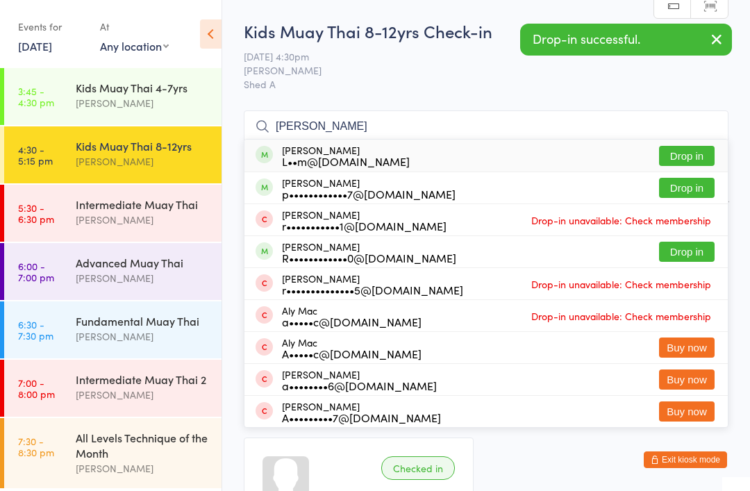
type input "Albert"
click at [326, 156] on div "L••m@sinnotts.com" at bounding box center [346, 161] width 128 height 11
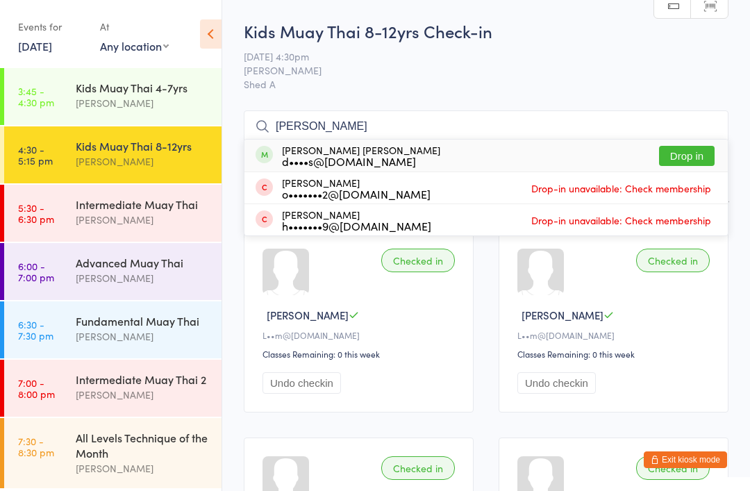
type input "Hamilton"
click at [347, 156] on div "d••••s@bullandbearprojects.com.au" at bounding box center [361, 161] width 158 height 11
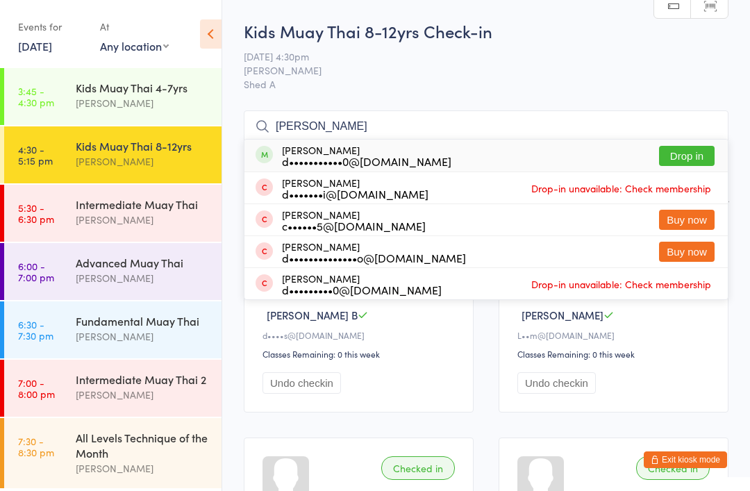
type input "Danny"
click at [345, 167] on div "d•••••••••••0@gmail.com" at bounding box center [366, 161] width 169 height 11
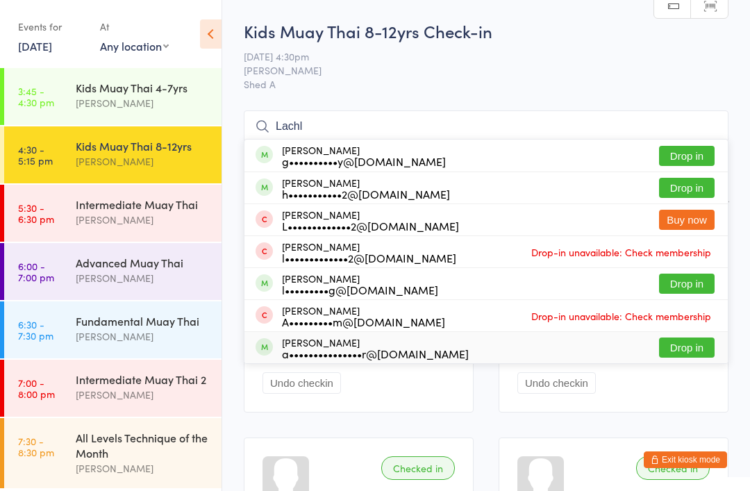
type input "Lachl"
click at [356, 348] on div "a•••••••••••••••r@outlook.com" at bounding box center [375, 353] width 187 height 11
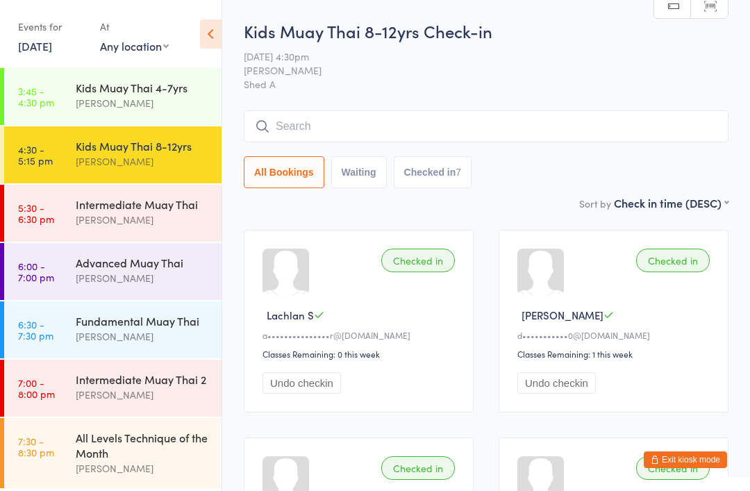
click at [169, 206] on div "Intermediate Muay Thai" at bounding box center [143, 204] width 134 height 15
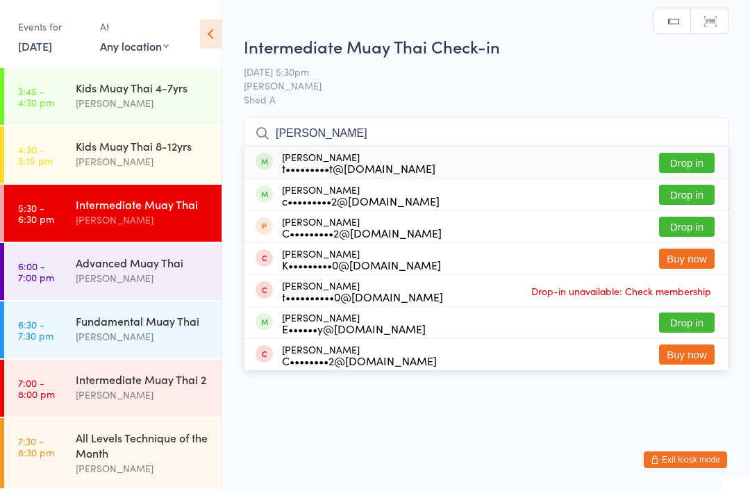
type input "Cody"
click at [342, 169] on div "t•••••••••t@icloud.com" at bounding box center [358, 168] width 153 height 11
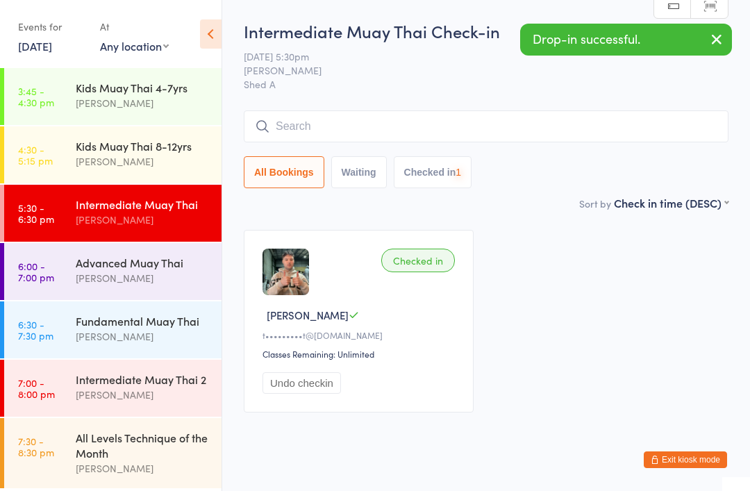
click at [157, 333] on div "[PERSON_NAME]" at bounding box center [143, 337] width 134 height 16
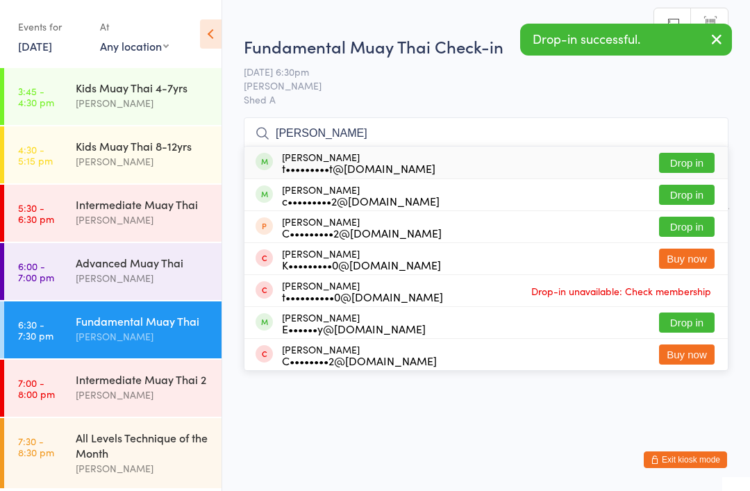
type input "Cody"
click at [370, 165] on div "t•••••••••t@icloud.com" at bounding box center [358, 168] width 153 height 11
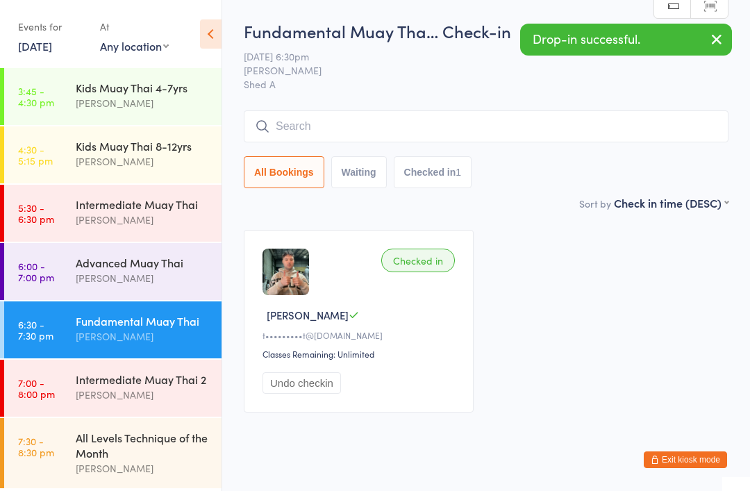
click at [697, 460] on button "Exit kiosk mode" at bounding box center [685, 459] width 83 height 17
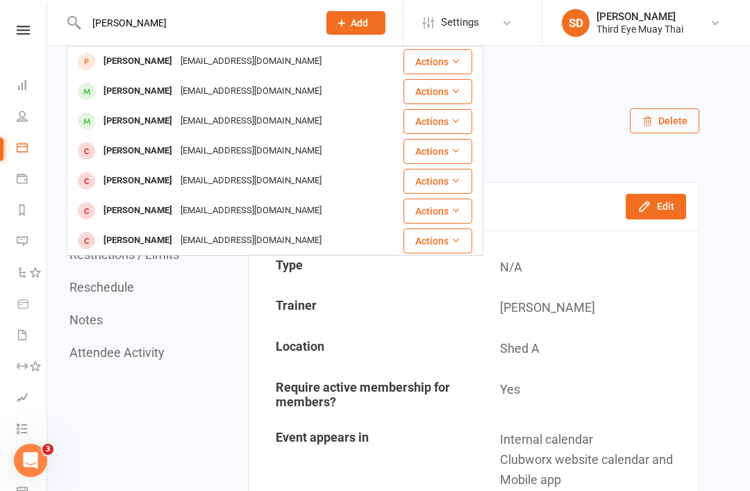
type input "Cody"
click at [194, 129] on div "thxcodymgmt@icloud.com" at bounding box center [250, 121] width 149 height 20
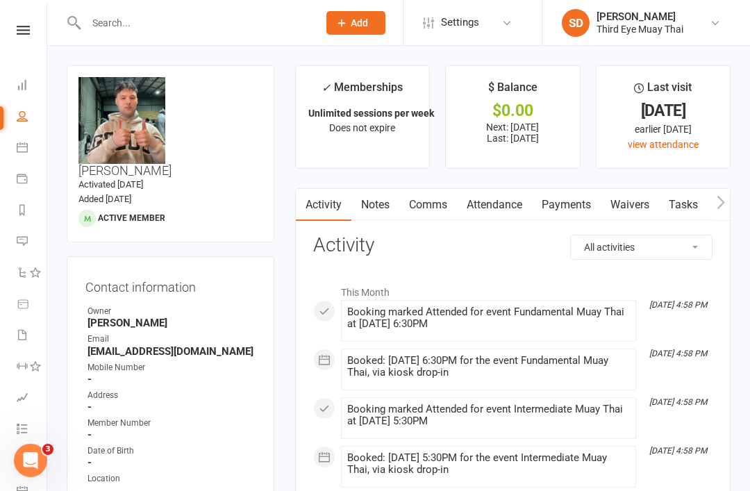
click at [0, 0] on icon at bounding box center [0, 0] width 0 height 0
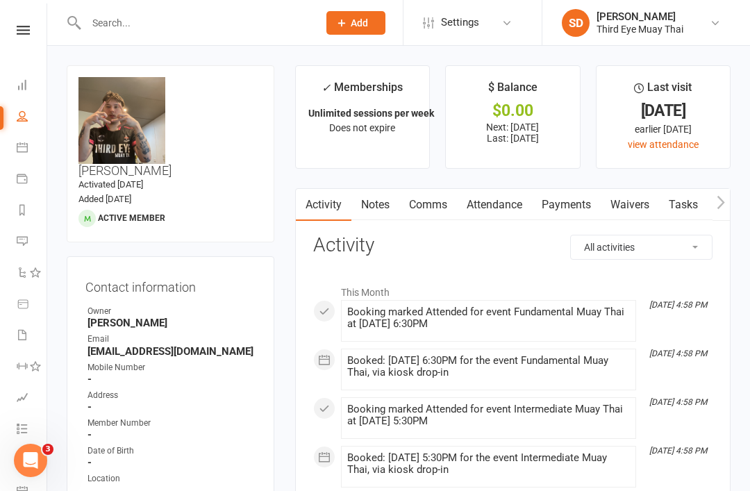
click at [234, 256] on div "Contact information Owner Shae Dekel Email thxcodymgmt@icloud.com Mobile Number…" at bounding box center [171, 401] width 208 height 291
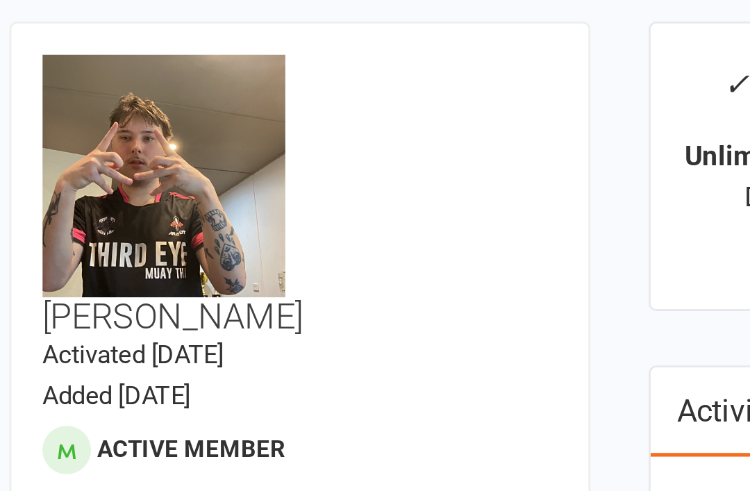
click at [105, 131] on contact-information "upload photo change photo Cody Cooper Activated 4 June, 2025 Added 4 June, 2025…" at bounding box center [171, 306] width 208 height 483
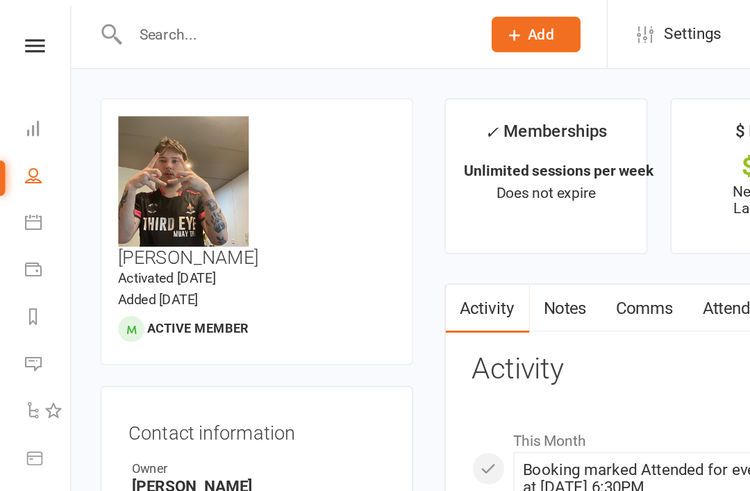
click at [99, 22] on input "text" at bounding box center [195, 22] width 226 height 19
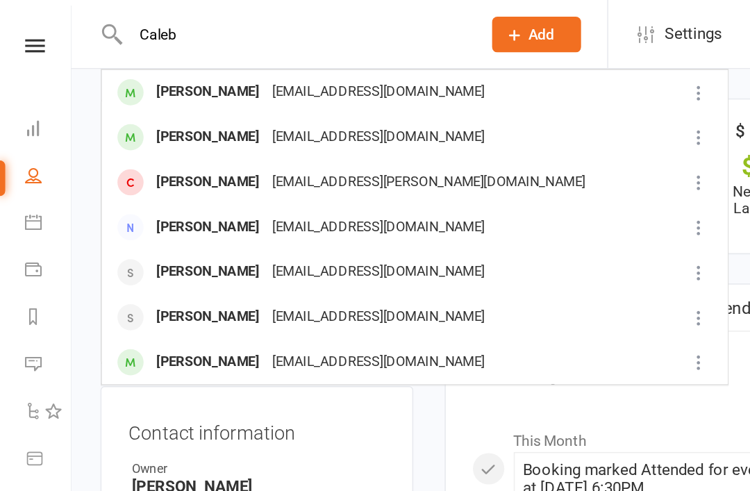
type input "Caleb"
click at [115, 58] on div "Caleb Purkiss" at bounding box center [137, 61] width 77 height 20
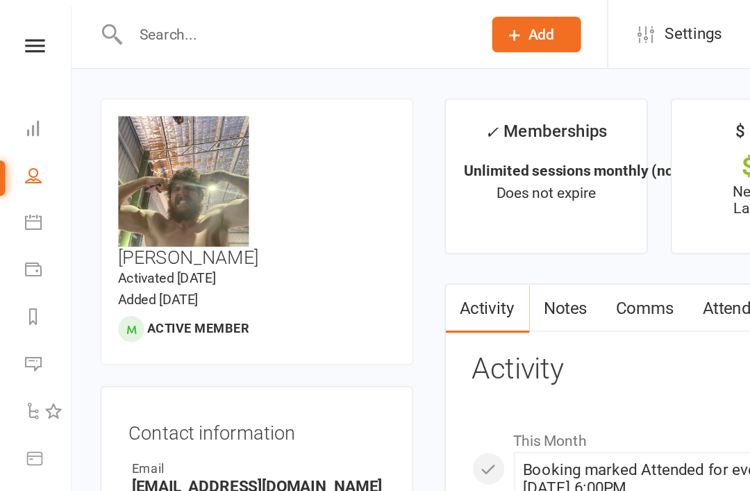
click at [0, 0] on icon at bounding box center [0, 0] width 0 height 0
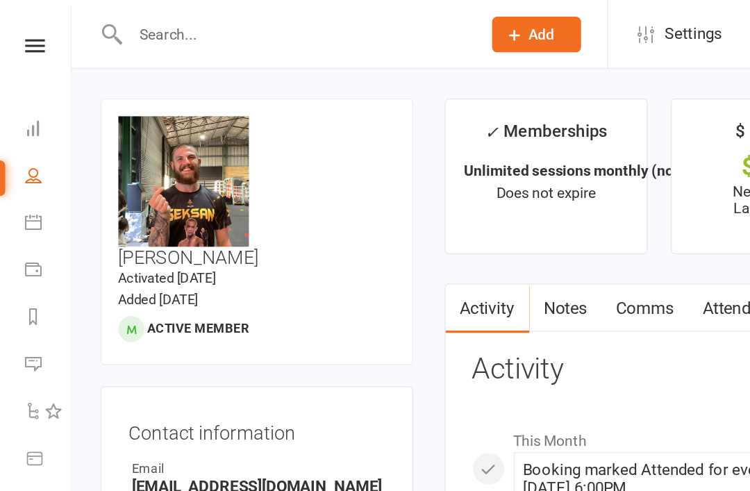
click at [238, 181] on div "upload photo change photo Caleb Purkiss Activated 13 February, 2024 Added 6 Feb…" at bounding box center [171, 153] width 208 height 177
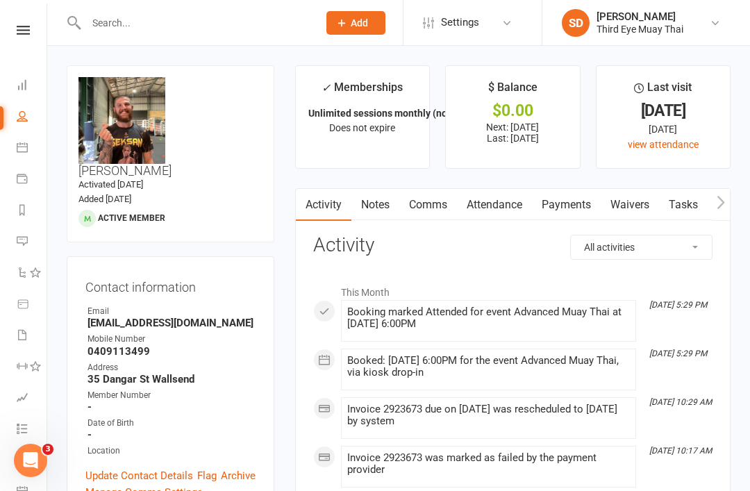
click at [33, 92] on link "Dashboard" at bounding box center [32, 86] width 31 height 31
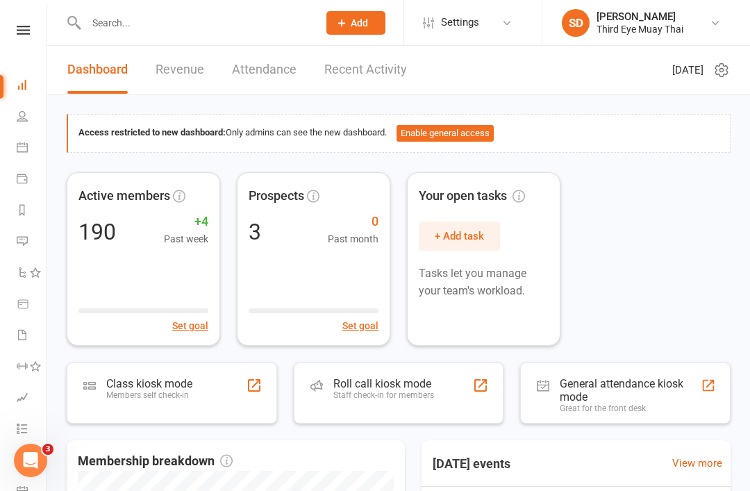
click at [211, 381] on div "Class kiosk mode Members self check-in" at bounding box center [172, 393] width 210 height 61
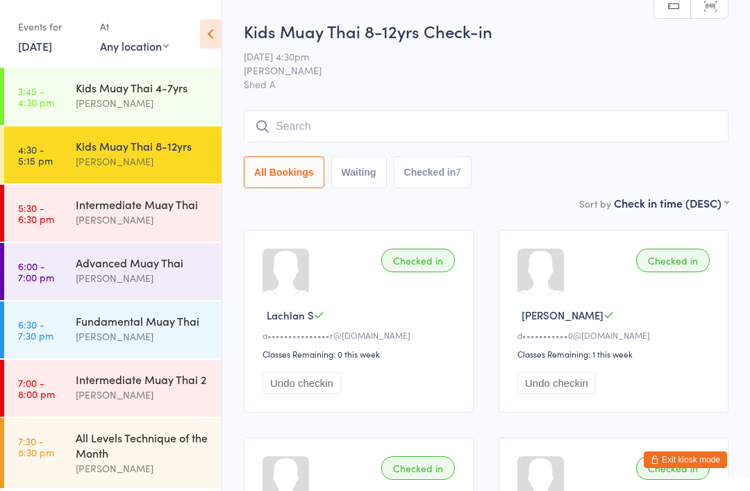
click at [165, 196] on div "Intermediate Muay Thai [PERSON_NAME]" at bounding box center [149, 212] width 146 height 55
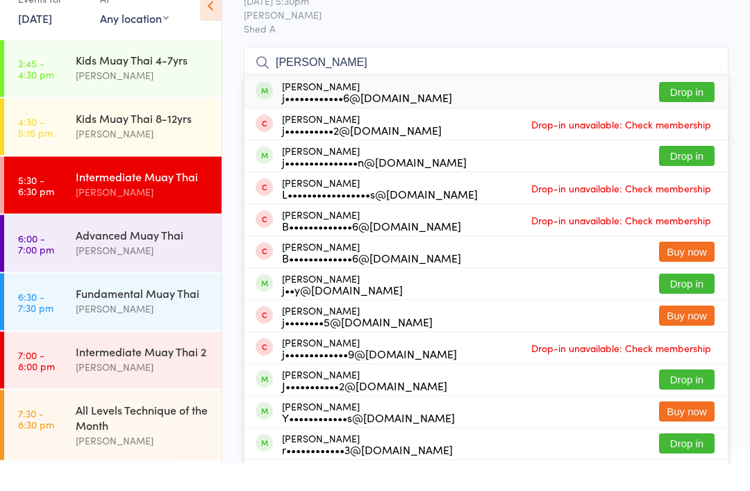
scroll to position [92, 0]
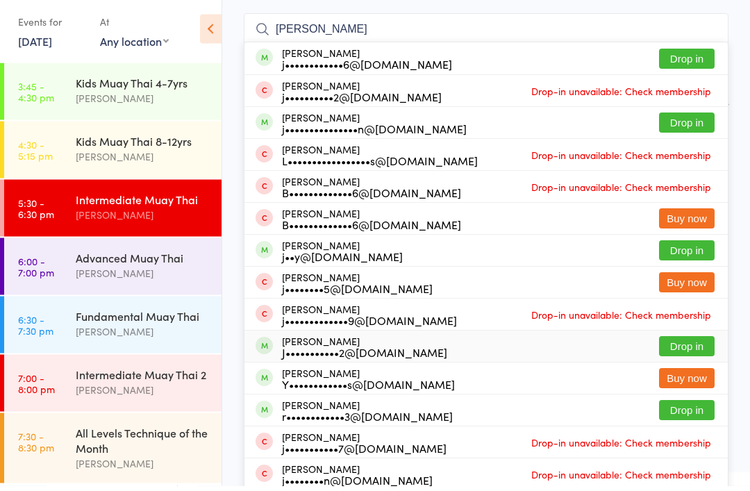
type input "[PERSON_NAME]"
click at [415, 357] on div "[PERSON_NAME] J•••••••••••2@[DOMAIN_NAME] Drop in" at bounding box center [485, 351] width 483 height 31
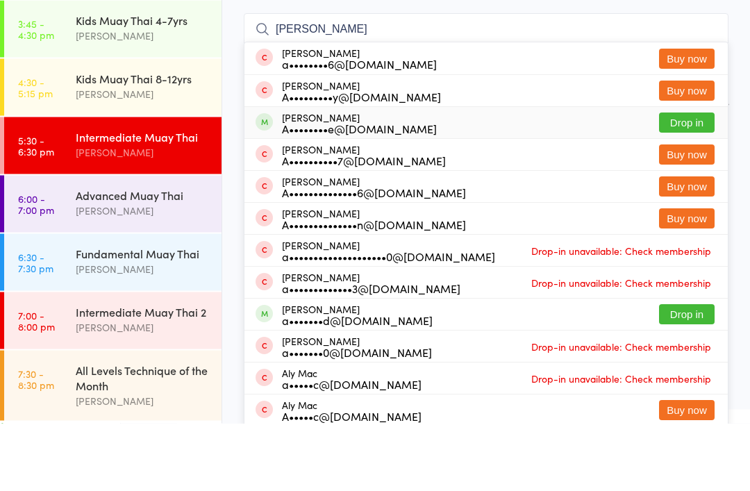
type input "[PERSON_NAME]"
click at [360, 191] on div "A••••••••e@[DOMAIN_NAME]" at bounding box center [359, 196] width 155 height 11
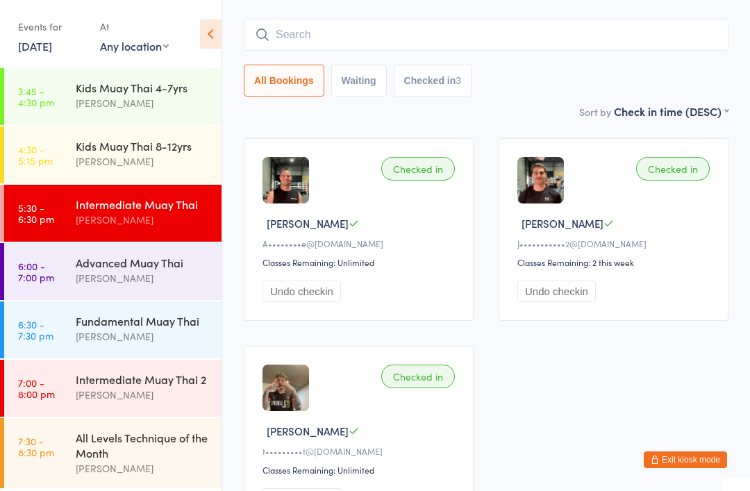
scroll to position [88, 0]
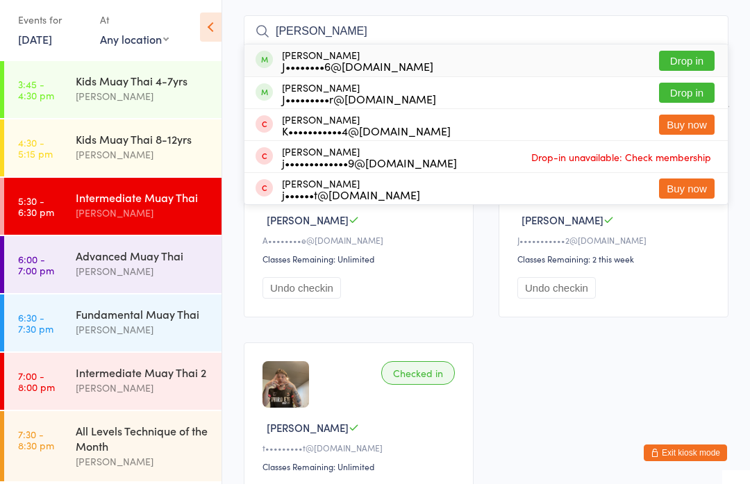
type input "[PERSON_NAME]"
click at [325, 67] on div "J••••••••6@[DOMAIN_NAME]" at bounding box center [357, 72] width 151 height 11
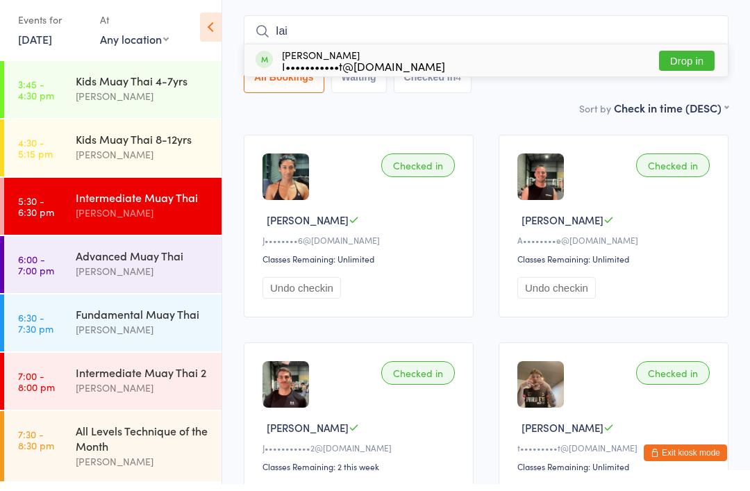
type input "Iai"
click at [365, 56] on div "[PERSON_NAME] I•••••••••••t@[DOMAIN_NAME]" at bounding box center [363, 67] width 163 height 22
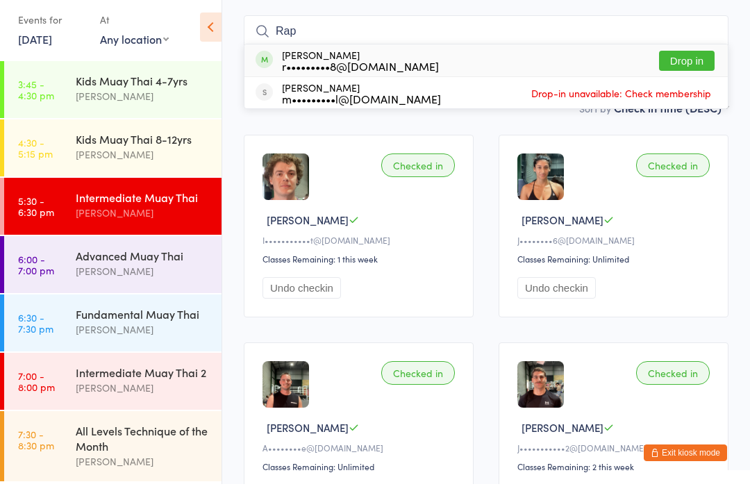
type input "Rap"
click at [342, 58] on div "[PERSON_NAME] r•••••••••8@[DOMAIN_NAME]" at bounding box center [360, 67] width 157 height 22
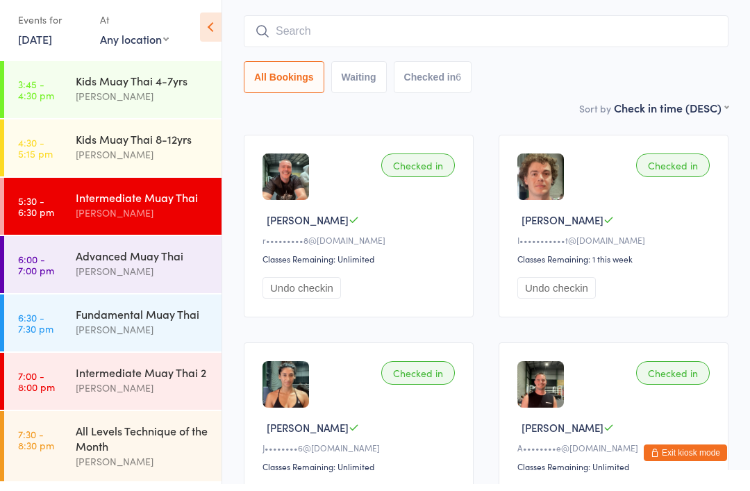
click at [155, 270] on div "[PERSON_NAME]" at bounding box center [143, 278] width 134 height 16
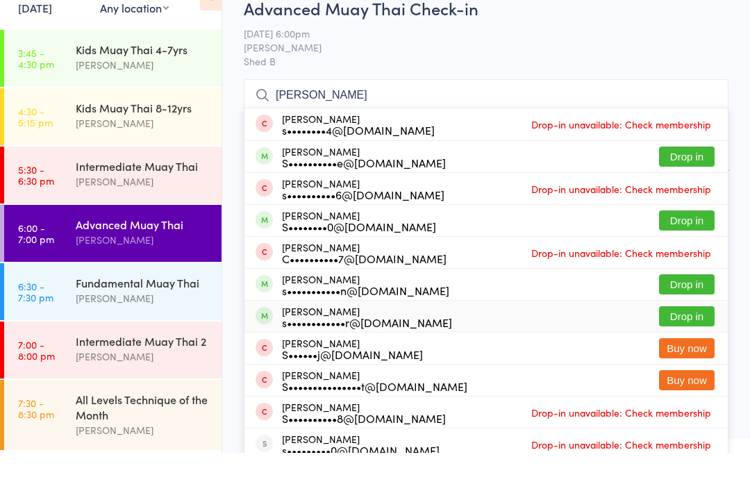
type input "[PERSON_NAME]"
click at [341, 344] on div "[PERSON_NAME] s••••••••••••r@[DOMAIN_NAME]" at bounding box center [367, 355] width 170 height 22
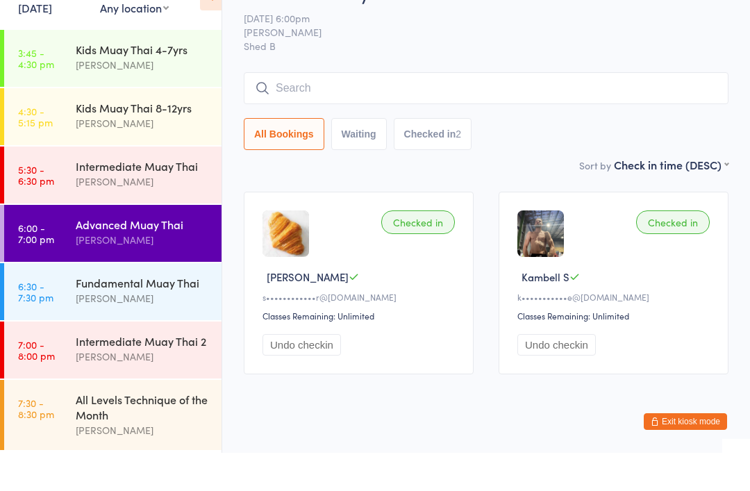
click at [162, 192] on div "Intermediate Muay Thai [PERSON_NAME]" at bounding box center [149, 212] width 146 height 55
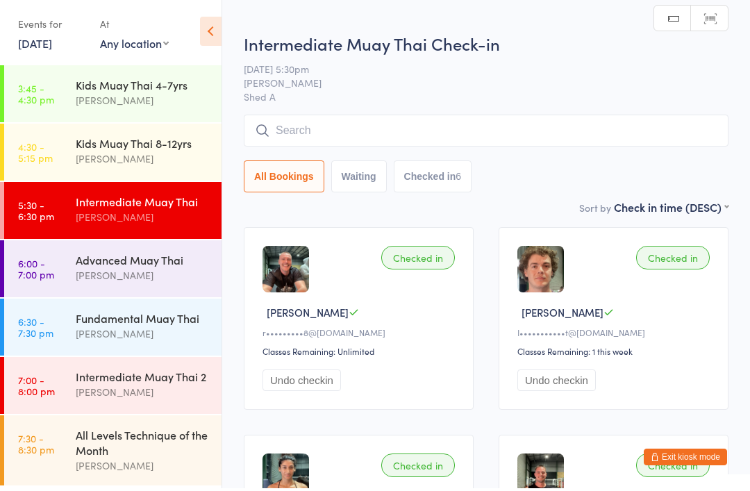
type input "E"
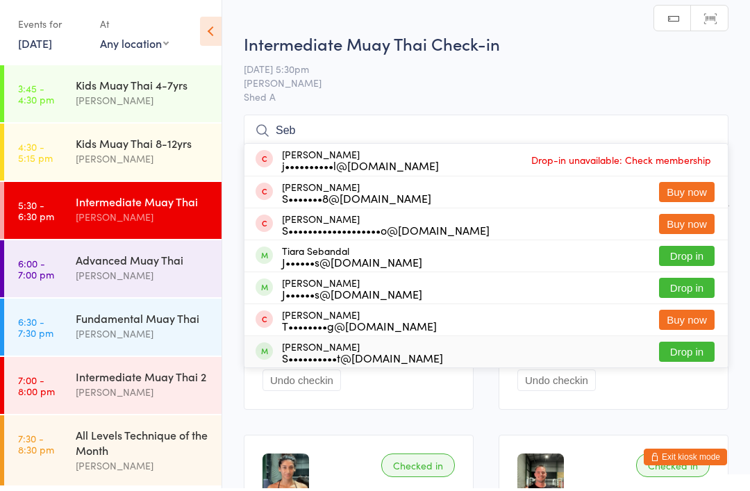
type input "Seb"
click at [344, 349] on div "[PERSON_NAME] S••••••••••t@[DOMAIN_NAME]" at bounding box center [362, 355] width 161 height 22
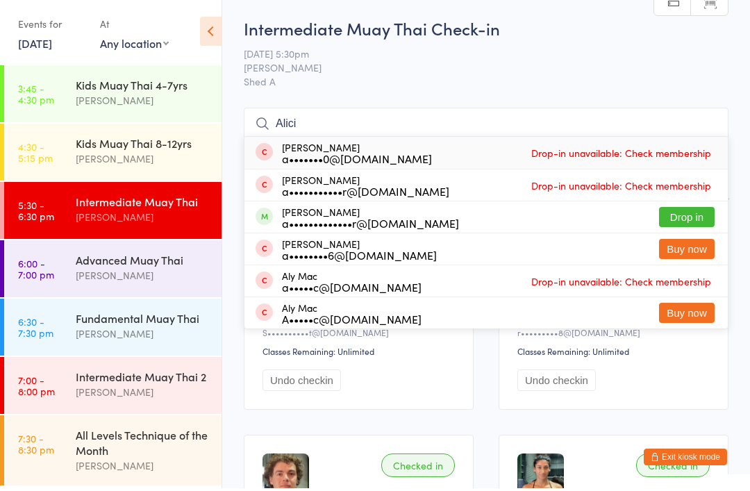
type input "Alici"
click at [334, 213] on div "[PERSON_NAME] a•••••••••••••r@[DOMAIN_NAME]" at bounding box center [370, 220] width 177 height 22
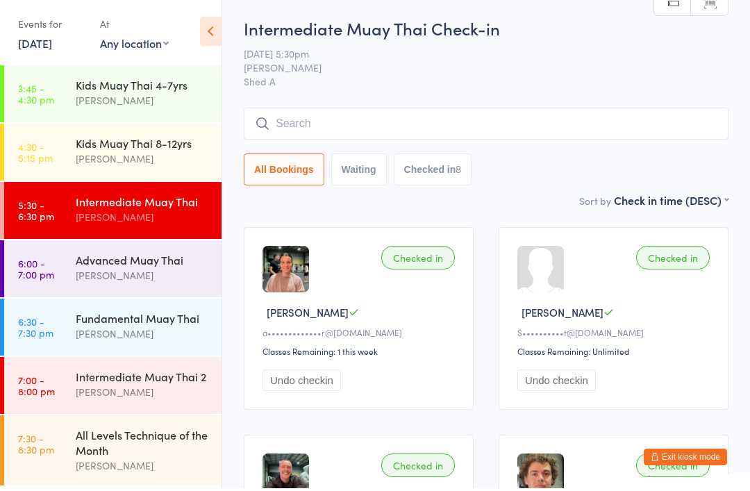
type input "C"
click at [48, 274] on time "6:00 - 7:00 pm" at bounding box center [36, 271] width 36 height 22
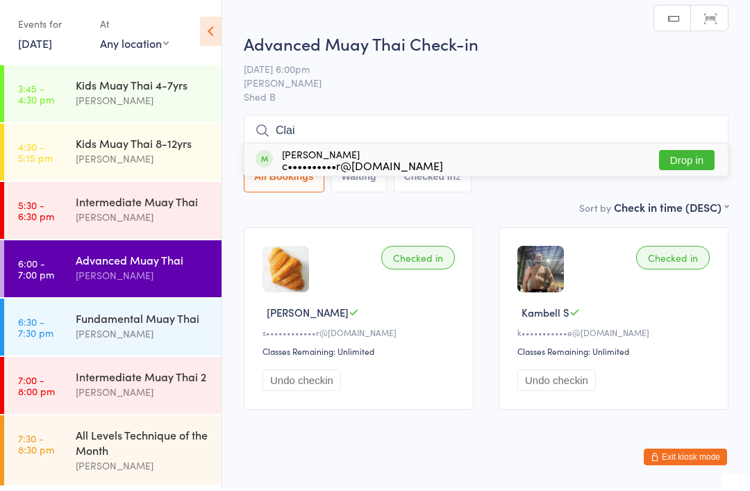
type input "Clai"
click at [313, 157] on div "[PERSON_NAME] c••••••••••r@[DOMAIN_NAME]" at bounding box center [362, 162] width 161 height 22
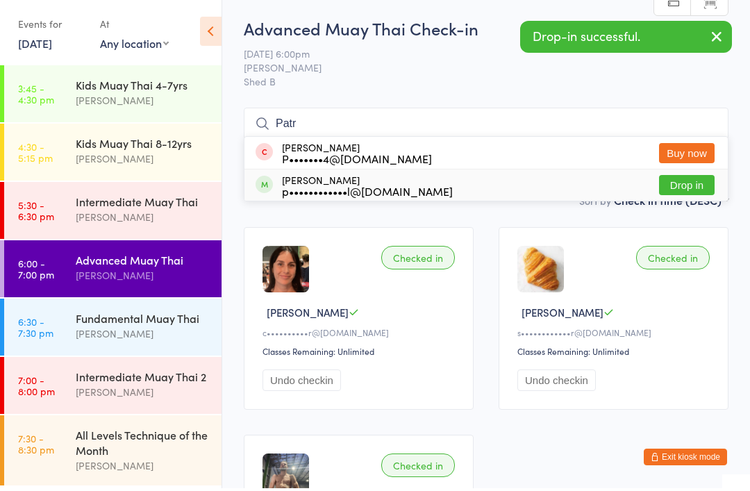
type input "Patr"
click at [339, 188] on div "p••••••••••••l@[DOMAIN_NAME]" at bounding box center [367, 193] width 171 height 11
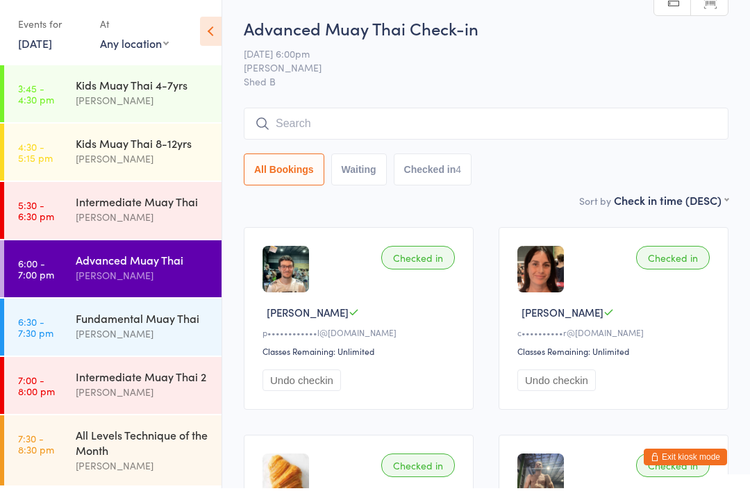
scroll to position [3, 0]
